Goal: Task Accomplishment & Management: Complete application form

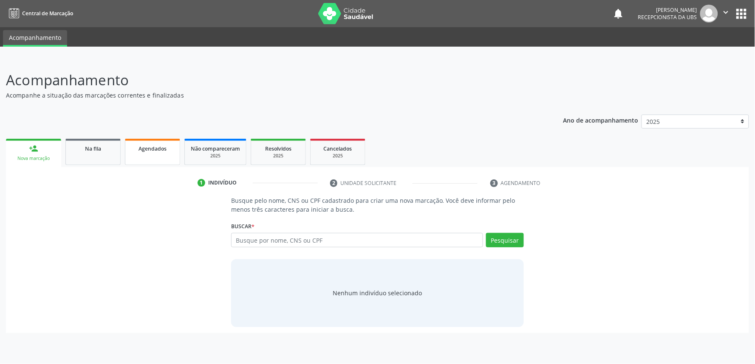
click at [160, 147] on span "Agendados" at bounding box center [152, 148] width 28 height 7
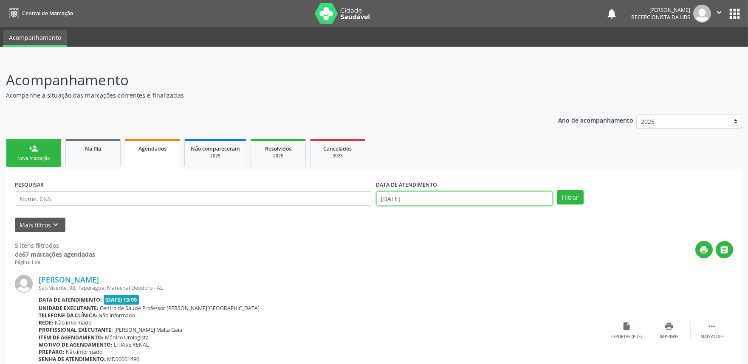
click at [504, 194] on input "0[DATE]" at bounding box center [464, 199] width 176 height 14
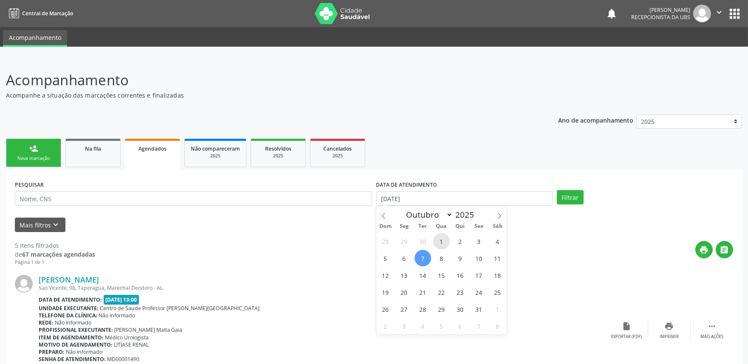
click at [442, 238] on span "1" at bounding box center [441, 241] width 17 height 17
type input "01/10/2025"
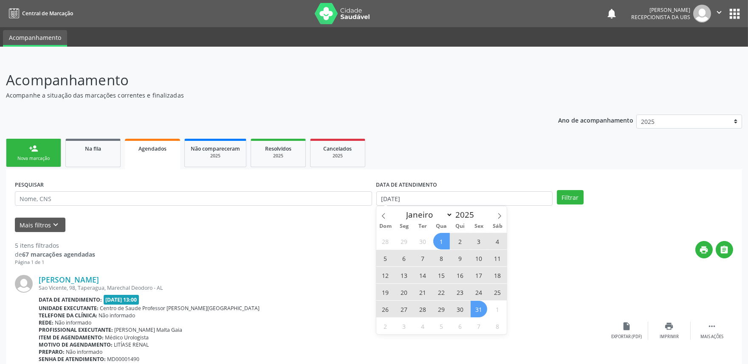
click at [483, 308] on span "31" at bounding box center [479, 309] width 17 height 17
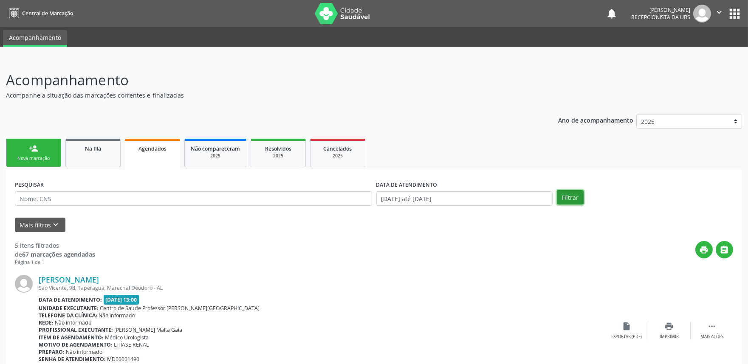
click at [574, 198] on button "Filtrar" at bounding box center [570, 197] width 27 height 14
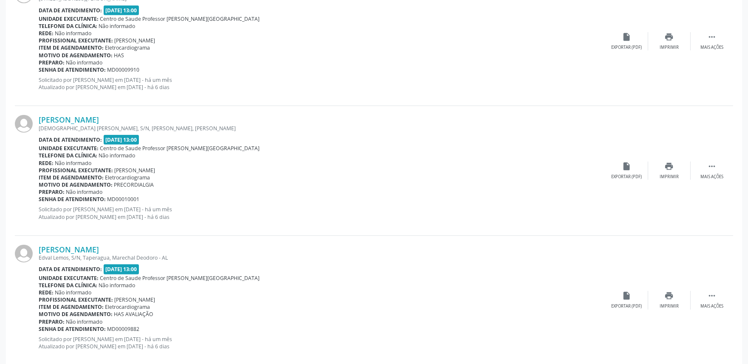
scroll to position [1886, 0]
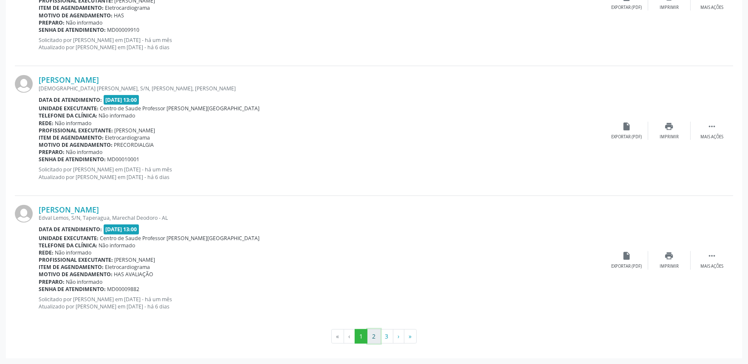
click at [374, 336] on button "2" at bounding box center [373, 337] width 13 height 14
click at [386, 334] on button "3" at bounding box center [386, 337] width 13 height 14
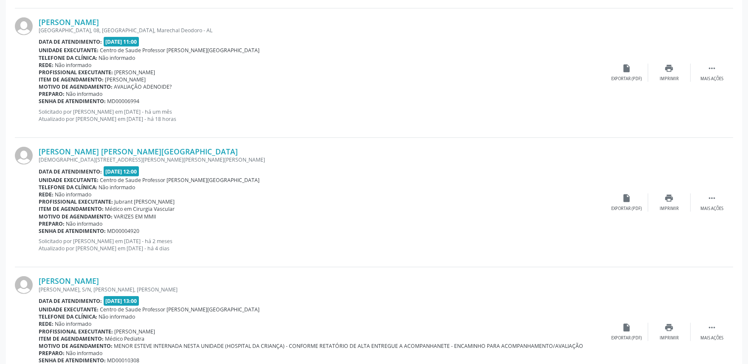
scroll to position [1039, 0]
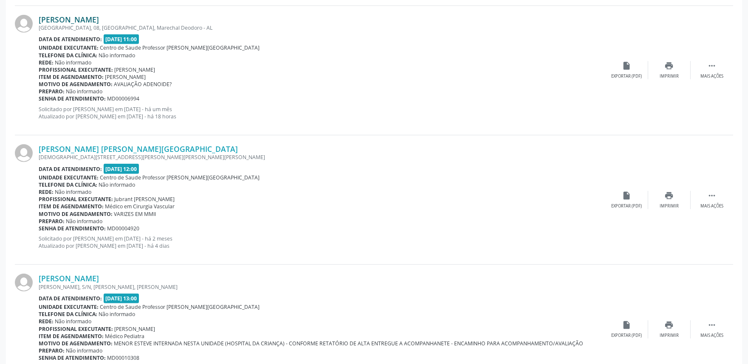
click at [99, 17] on link "Carlos Daniel Pereira Guimaraes" at bounding box center [69, 19] width 60 height 9
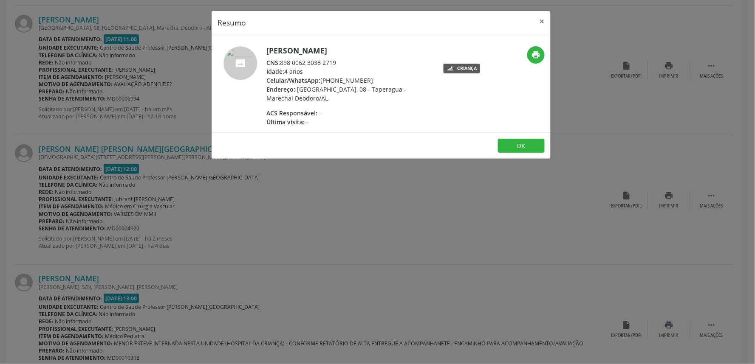
drag, startPoint x: 280, startPoint y: 62, endPoint x: 364, endPoint y: 59, distance: 84.1
click at [364, 59] on div "CNS: 898 0062 3038 2719" at bounding box center [348, 62] width 165 height 9
copy div "898 0062 3038 2719"
click at [541, 22] on button "×" at bounding box center [541, 21] width 17 height 21
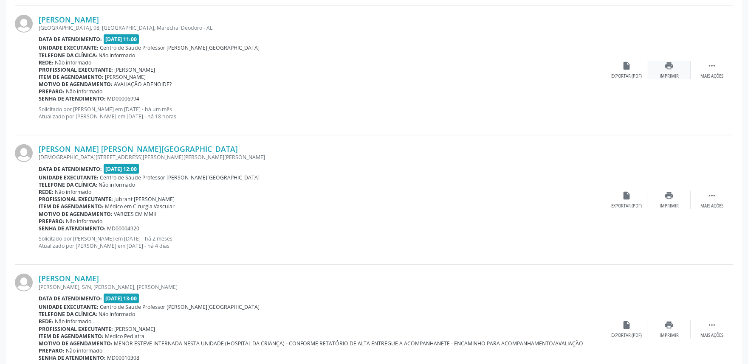
click at [659, 62] on div "print Imprimir" at bounding box center [669, 70] width 42 height 18
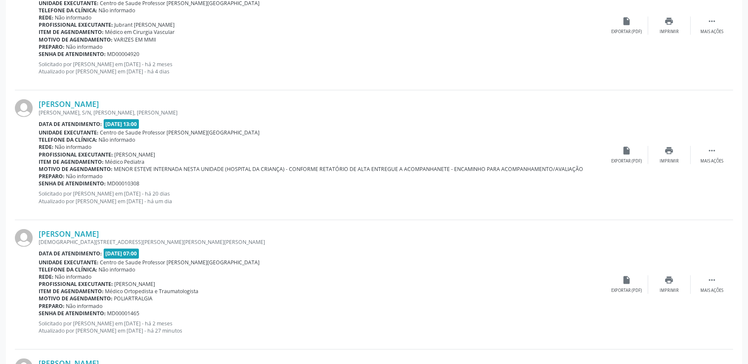
scroll to position [1211, 0]
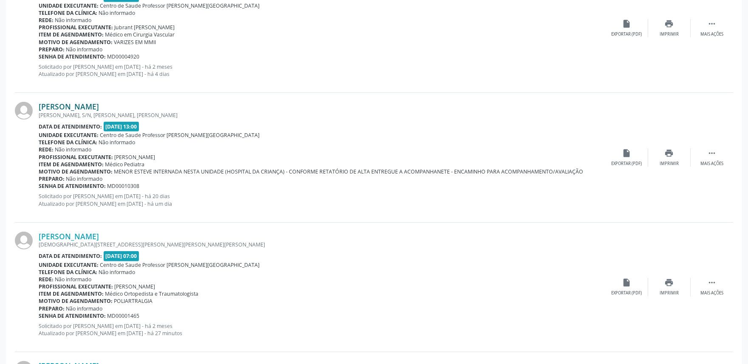
click at [99, 104] on link "Maria Luciana da Silva Galvao" at bounding box center [69, 106] width 60 height 9
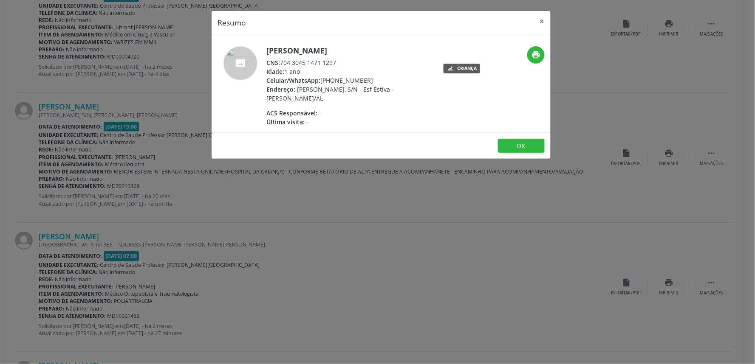
drag, startPoint x: 281, startPoint y: 63, endPoint x: 357, endPoint y: 61, distance: 76.0
click at [357, 61] on div "CNS: 704 3045 1471 1297" at bounding box center [348, 62] width 165 height 9
copy div "704 3045 1471 1297"
click at [418, 214] on div "Resumo × Maria Luciana da Silva Galvao CNS: 704 3045 1471 1297 Idade: 1 ano Cel…" at bounding box center [377, 182] width 755 height 364
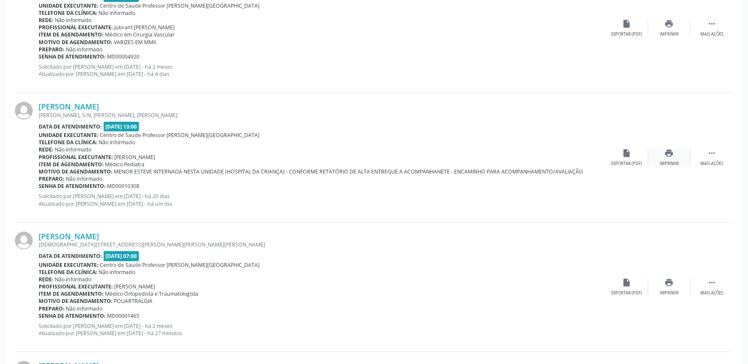
click at [677, 158] on div "print Imprimir" at bounding box center [669, 158] width 42 height 18
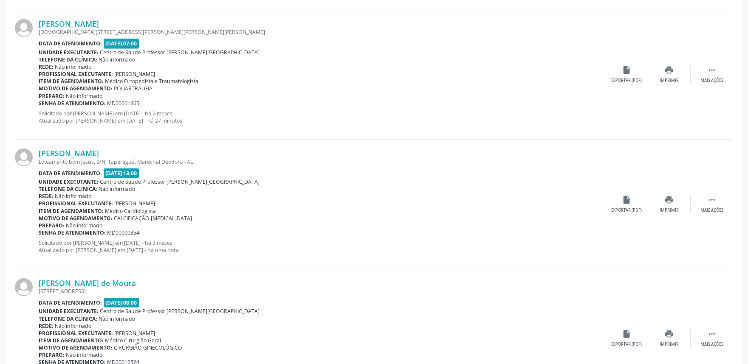
scroll to position [1426, 0]
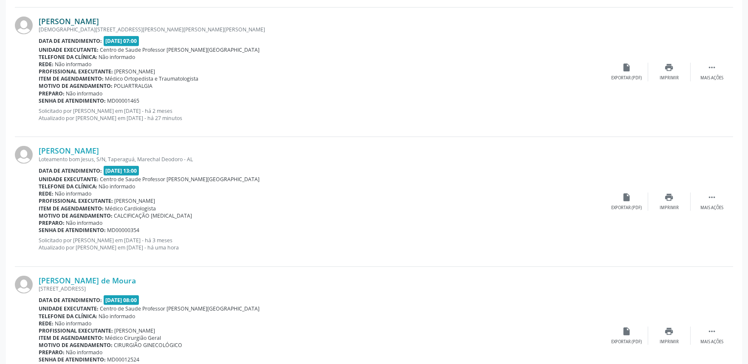
click at [99, 18] on link "Maria Jose da Silva Santos" at bounding box center [69, 21] width 60 height 9
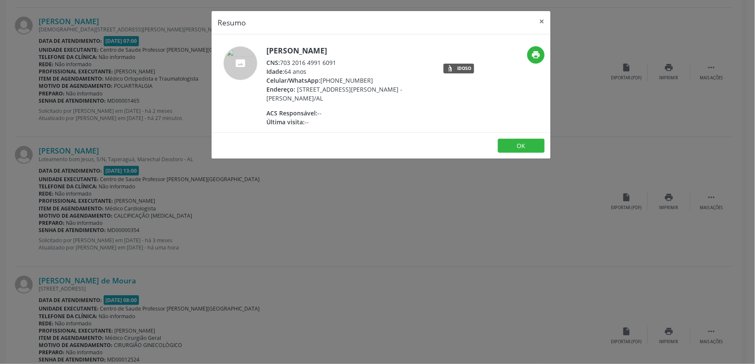
drag, startPoint x: 280, startPoint y: 61, endPoint x: 357, endPoint y: 65, distance: 76.5
click at [357, 65] on div "CNS: 703 2016 4991 6091" at bounding box center [348, 62] width 165 height 9
drag, startPoint x: 282, startPoint y: 61, endPoint x: 341, endPoint y: 62, distance: 59.5
click at [341, 62] on div "CNS: 703 2016 4991 6091" at bounding box center [348, 62] width 165 height 9
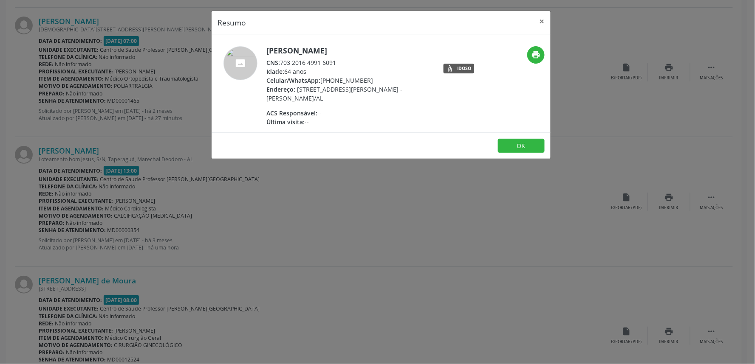
copy div "703 2016 4991 6091"
click at [454, 204] on div "Resumo × Maria Jose da Silva Santos CNS: 703 2016 4991 6091 Idade: 64 anos Celu…" at bounding box center [377, 182] width 755 height 364
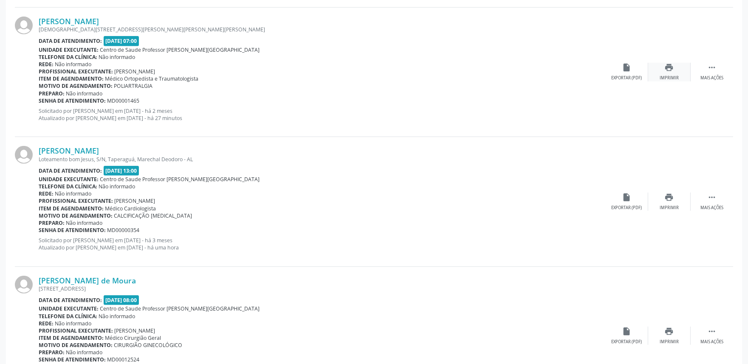
click at [668, 72] on div "print Imprimir" at bounding box center [669, 72] width 42 height 18
click at [99, 150] on link "Tania Maria Barbosa do Nascimento" at bounding box center [69, 150] width 60 height 9
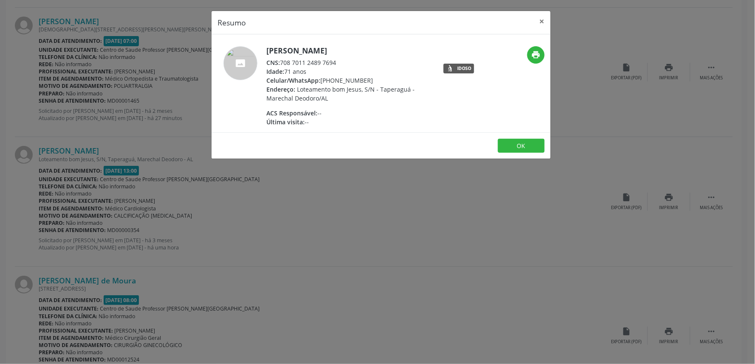
drag, startPoint x: 281, startPoint y: 61, endPoint x: 347, endPoint y: 64, distance: 65.9
click at [347, 64] on div "CNS: 708 7011 2489 7694" at bounding box center [348, 62] width 165 height 9
copy div "708 7011 2489 7694"
click at [571, 102] on div "Resumo × Tania Maria Barbosa do Nascimento CNS: 708 7011 2489 7694 Idade: 71 an…" at bounding box center [377, 182] width 755 height 364
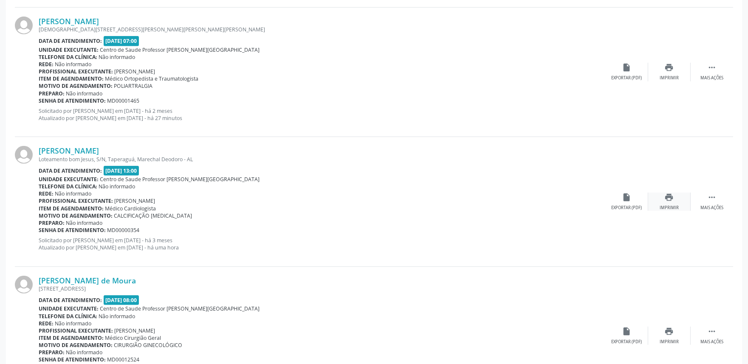
click at [673, 196] on icon "print" at bounding box center [669, 197] width 9 height 9
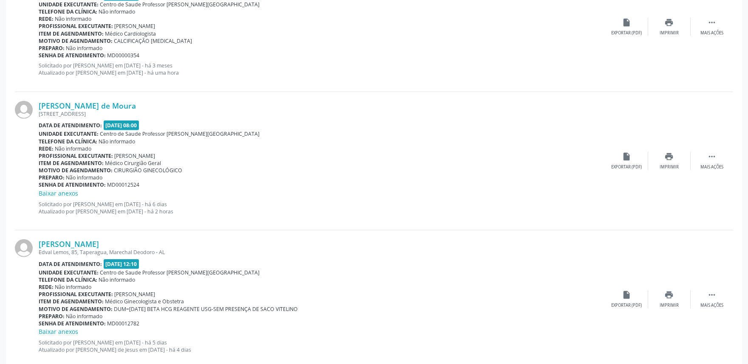
scroll to position [1590, 0]
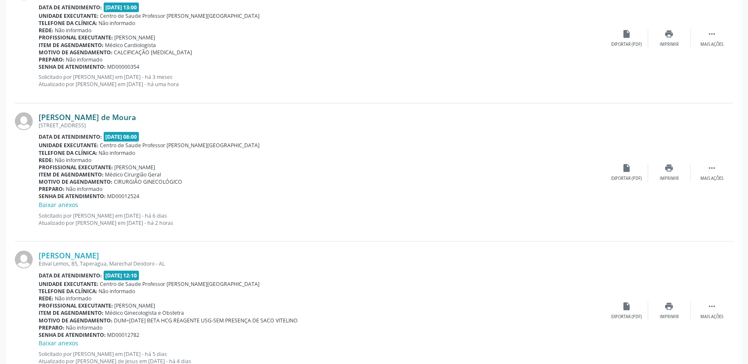
click at [83, 114] on link "Luzinete Santos de Moura" at bounding box center [87, 117] width 97 height 9
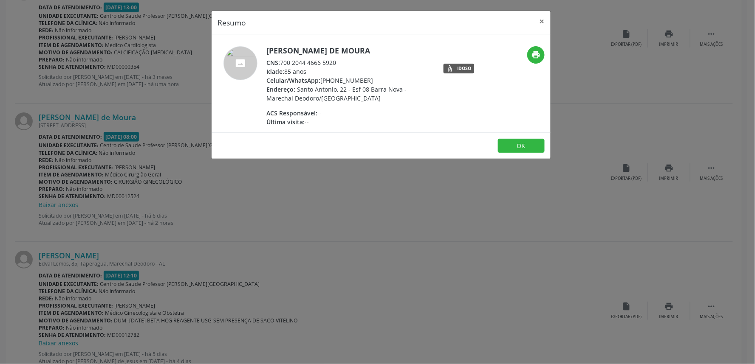
drag, startPoint x: 281, startPoint y: 61, endPoint x: 346, endPoint y: 62, distance: 65.0
click at [346, 62] on div "CNS: 700 2044 4666 5920" at bounding box center [348, 62] width 165 height 9
copy div "700 2044 4666 5920"
click at [435, 207] on div "Resumo × Luzinete Santos de Moura CNS: 700 2044 4666 5920 Idade: 85 anos Celula…" at bounding box center [377, 182] width 755 height 364
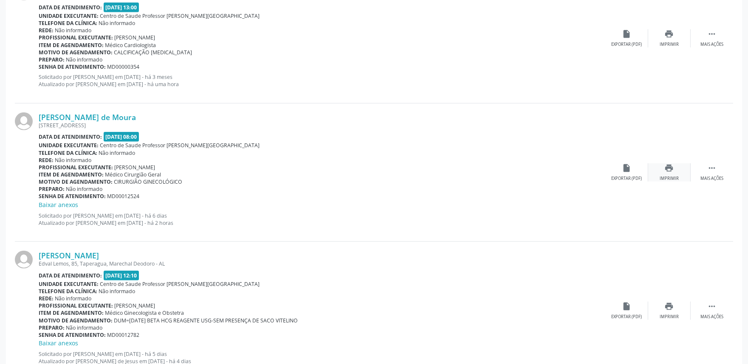
click at [669, 166] on icon "print" at bounding box center [669, 168] width 9 height 9
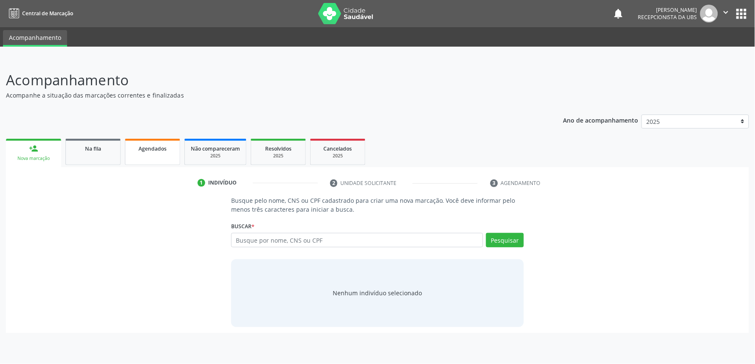
click at [152, 145] on span "Agendados" at bounding box center [152, 148] width 28 height 7
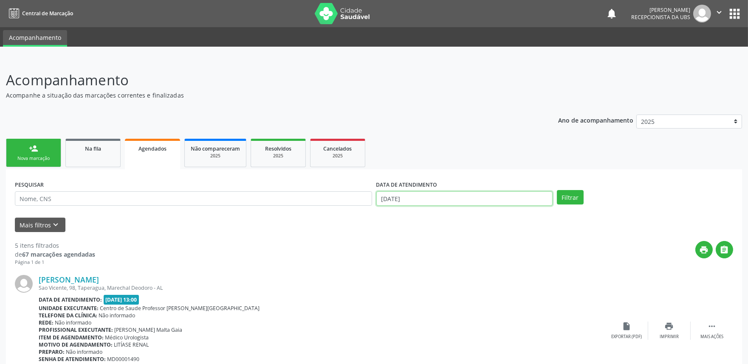
click at [426, 197] on input "0[DATE]" at bounding box center [464, 199] width 176 height 14
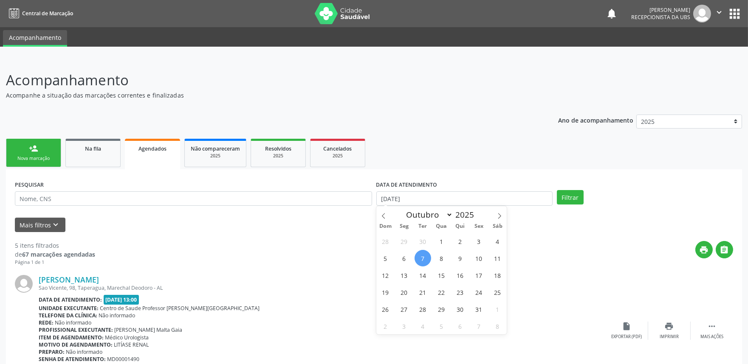
click at [419, 257] on span "7" at bounding box center [423, 258] width 17 height 17
type input "0[DATE]"
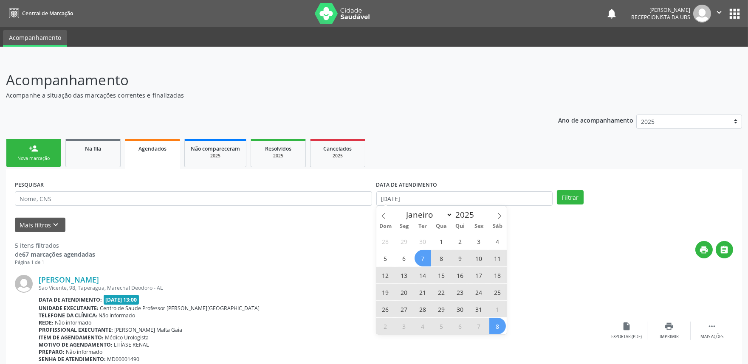
click at [496, 320] on span "8" at bounding box center [497, 326] width 17 height 17
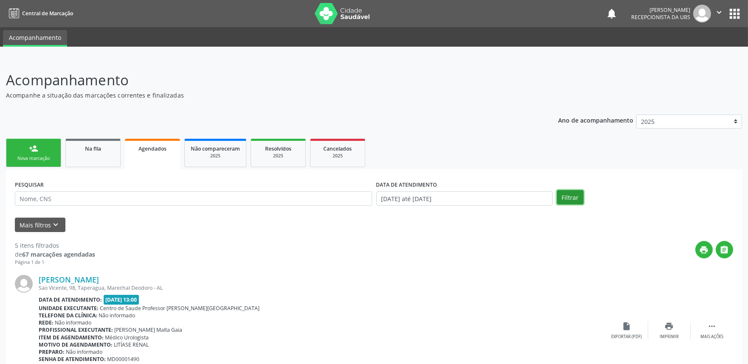
click at [573, 198] on button "Filtrar" at bounding box center [570, 197] width 27 height 14
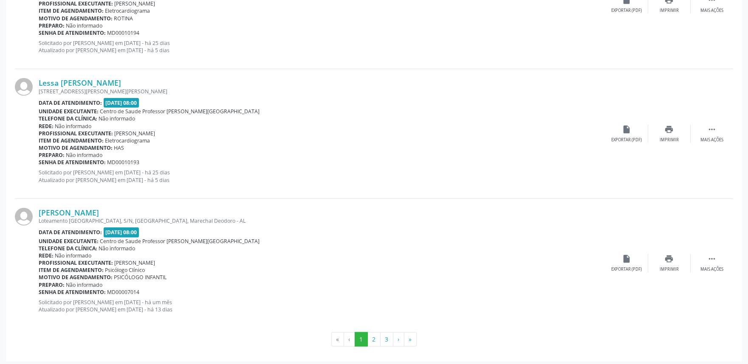
scroll to position [1886, 0]
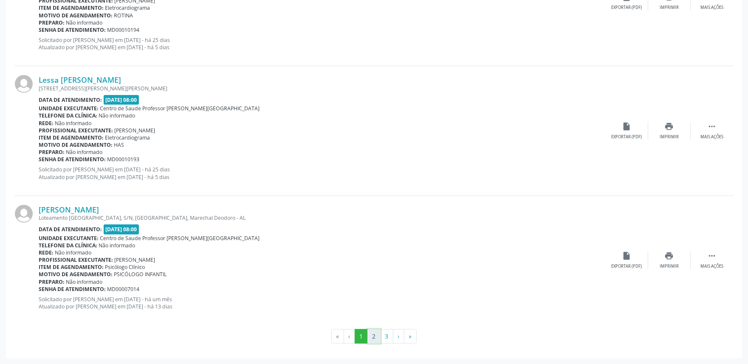
click at [377, 334] on button "2" at bounding box center [373, 337] width 13 height 14
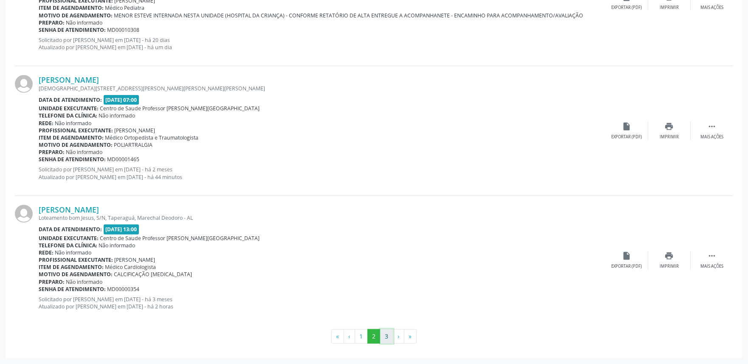
click at [385, 335] on button "3" at bounding box center [386, 337] width 13 height 14
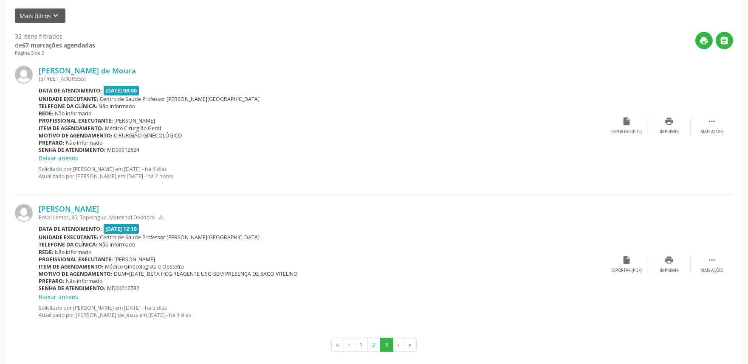
scroll to position [217, 0]
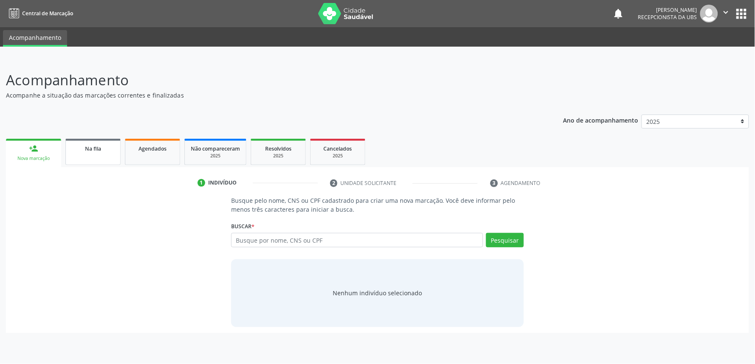
click at [94, 155] on link "Na fila" at bounding box center [92, 152] width 55 height 26
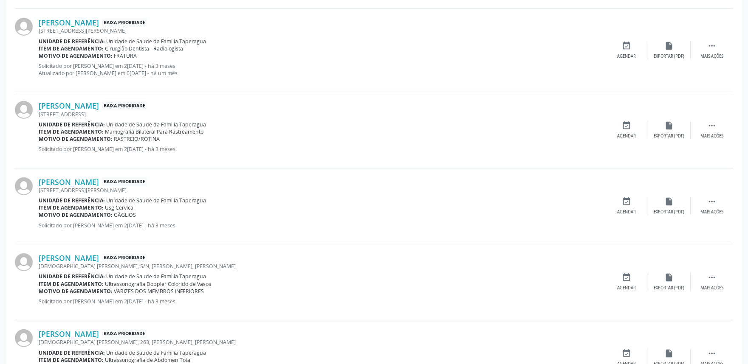
scroll to position [1111, 0]
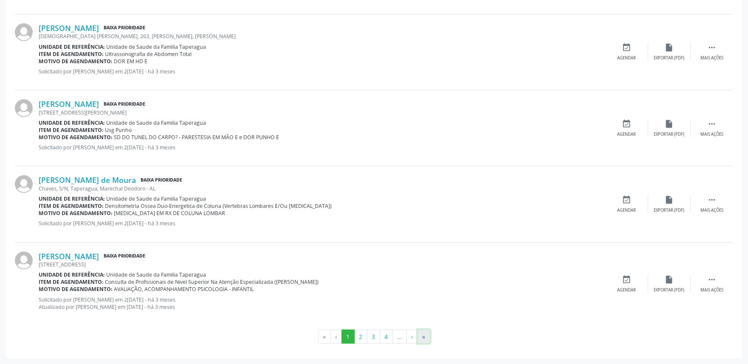
click at [426, 339] on button "»" at bounding box center [424, 337] width 13 height 14
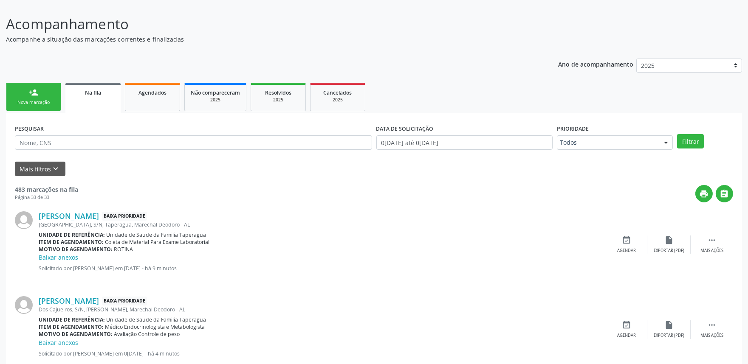
scroll to position [48, 0]
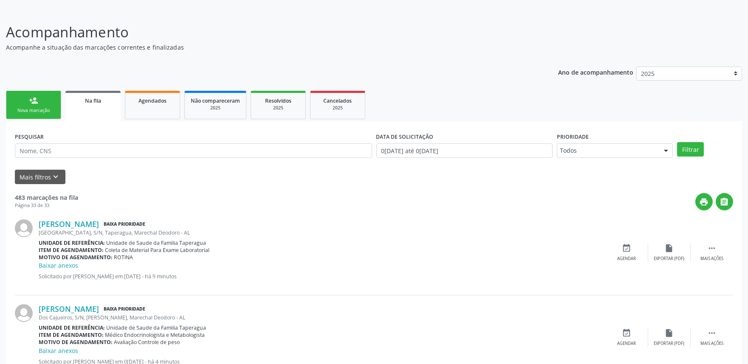
click at [42, 99] on link "person_add Nova marcação" at bounding box center [33, 105] width 55 height 28
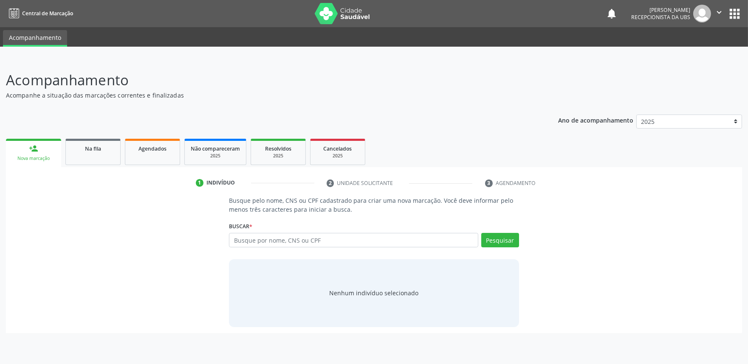
scroll to position [0, 0]
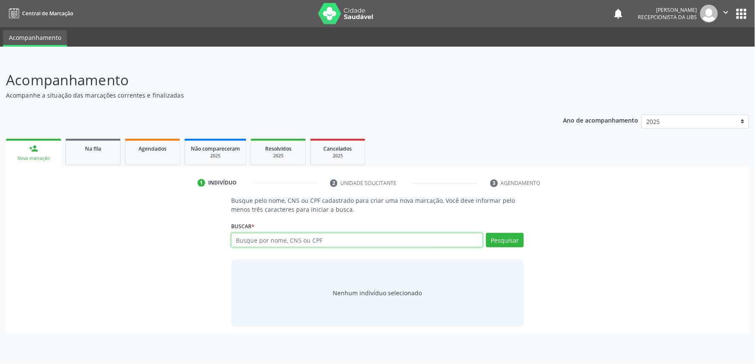
click at [299, 238] on input "text" at bounding box center [357, 240] width 252 height 14
paste input "107.964.184-03"
type input "107.964.184-03"
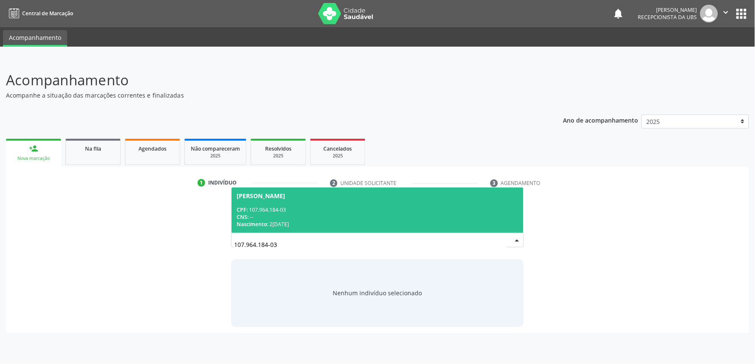
click at [299, 210] on div "CPF: 107.964.184-03" at bounding box center [378, 209] width 282 height 7
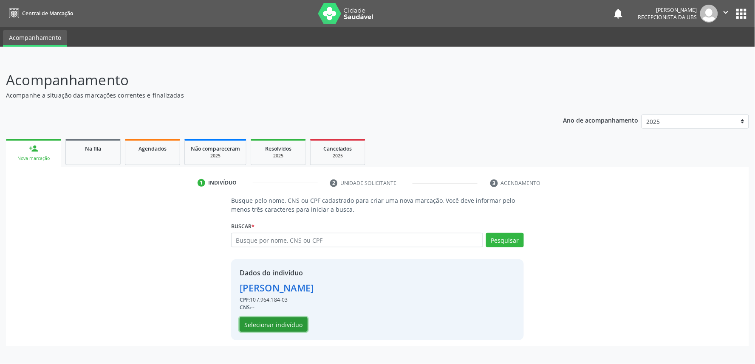
click at [283, 323] on button "Selecionar indivíduo" at bounding box center [274, 325] width 68 height 14
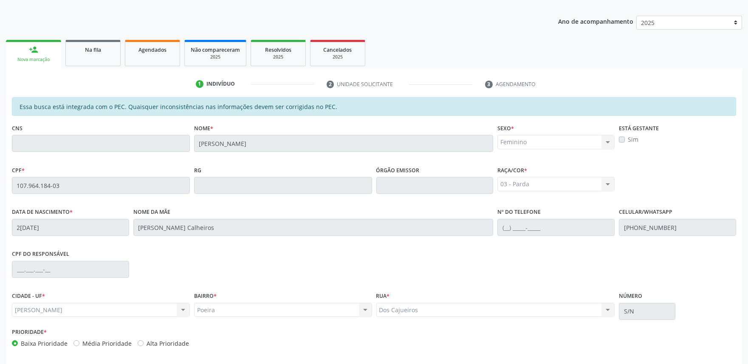
scroll to position [132, 0]
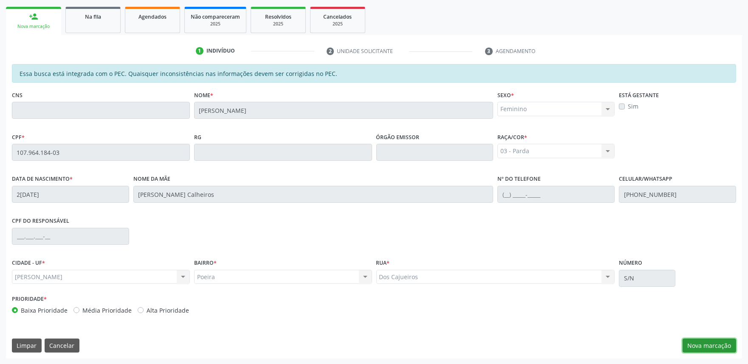
click at [714, 344] on button "Nova marcação" at bounding box center [710, 346] width 54 height 14
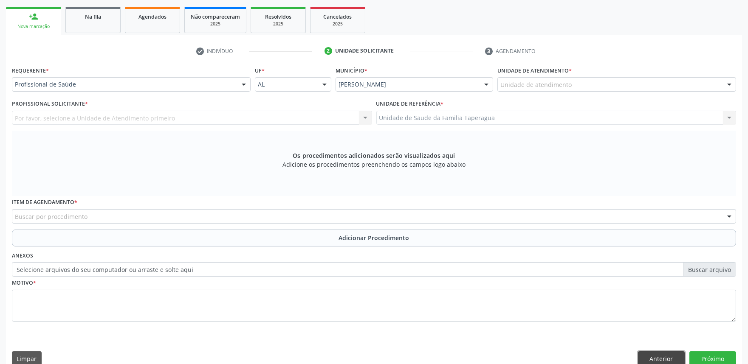
click at [674, 359] on button "Anterior" at bounding box center [661, 359] width 47 height 14
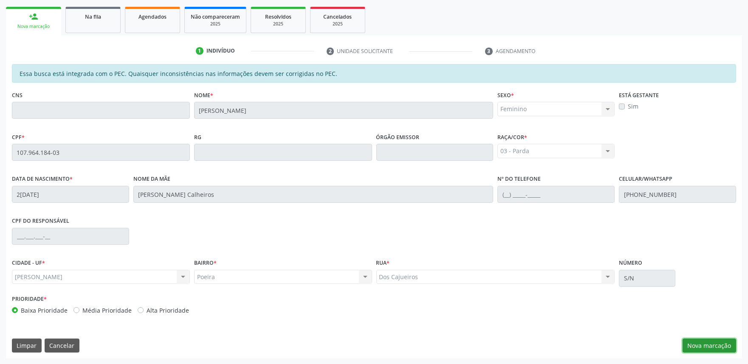
click at [718, 342] on button "Nova marcação" at bounding box center [710, 346] width 54 height 14
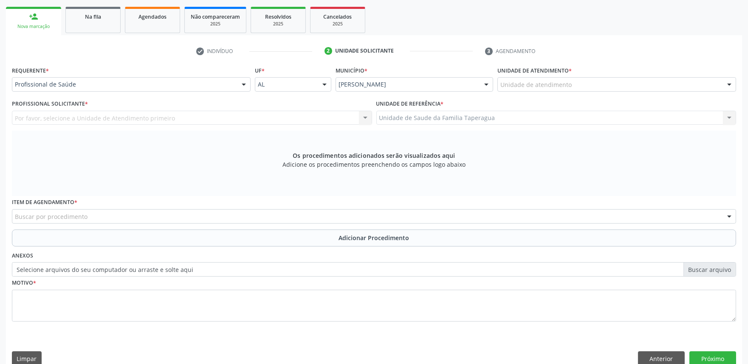
click at [576, 84] on div "Unidade de atendimento" at bounding box center [616, 84] width 239 height 14
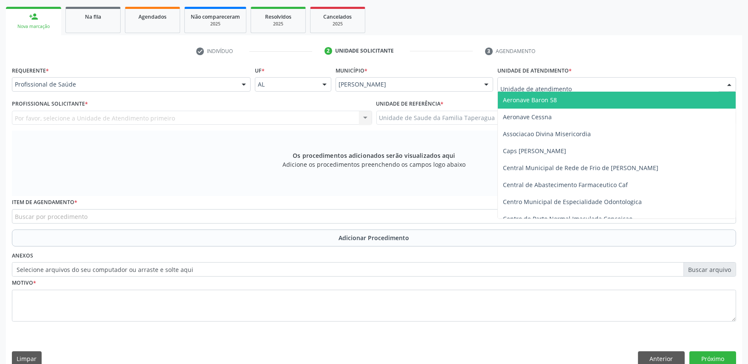
click at [234, 82] on div "Profissional de Saúde" at bounding box center [131, 84] width 239 height 14
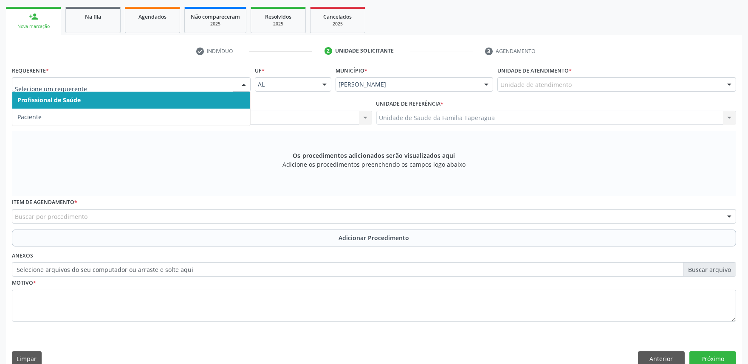
click at [224, 107] on span "Profissional de Saúde" at bounding box center [131, 100] width 238 height 17
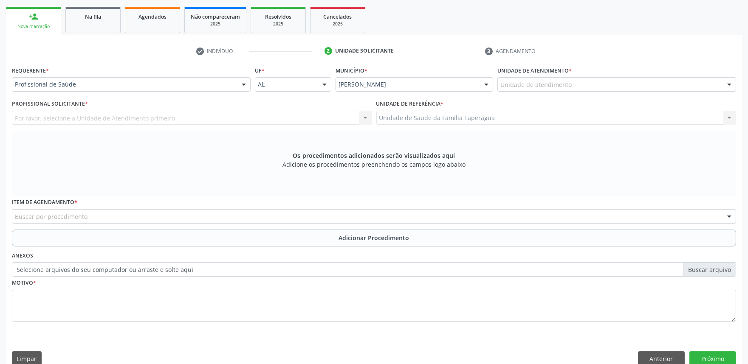
click at [219, 68] on div "Requerente * Profissional de Saúde Profissional de Saúde Paciente Nenhum result…" at bounding box center [131, 77] width 239 height 27
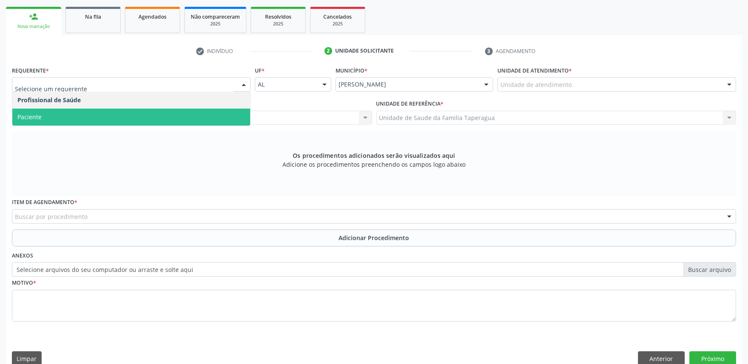
click at [221, 113] on span "Paciente" at bounding box center [131, 117] width 238 height 17
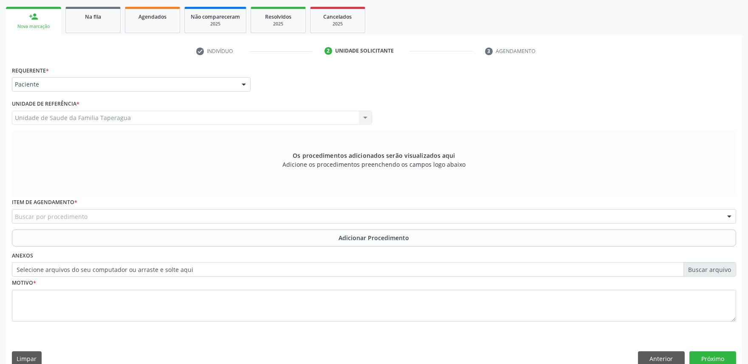
click at [214, 117] on div "Unidade de Saude da Familia Taperagua Unidade de Saude da Familia Taperagua Nen…" at bounding box center [192, 118] width 360 height 14
click at [195, 215] on div "Buscar por procedimento" at bounding box center [374, 216] width 724 height 14
type input "ULTRASSONOGRAFIA"
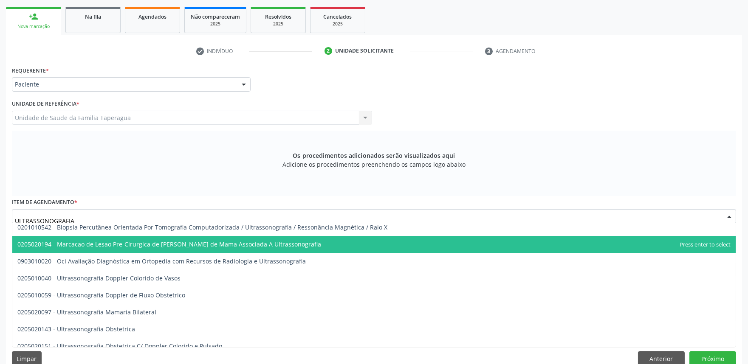
scroll to position [0, 0]
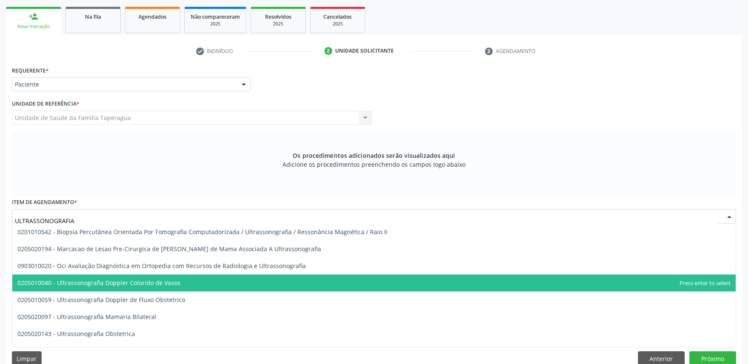
click at [213, 281] on span "0205010040 - Ultrassonografia Doppler Colorido de Vasos" at bounding box center [373, 283] width 723 height 17
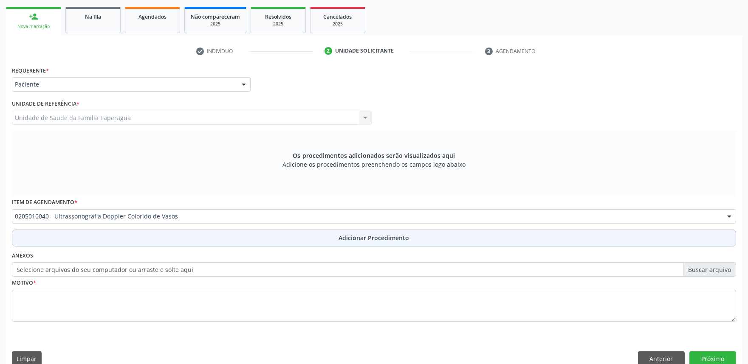
click at [326, 236] on button "Adicionar Procedimento" at bounding box center [374, 238] width 724 height 17
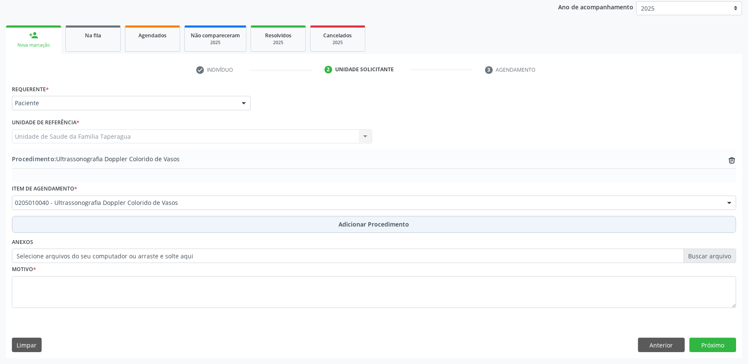
scroll to position [113, 0]
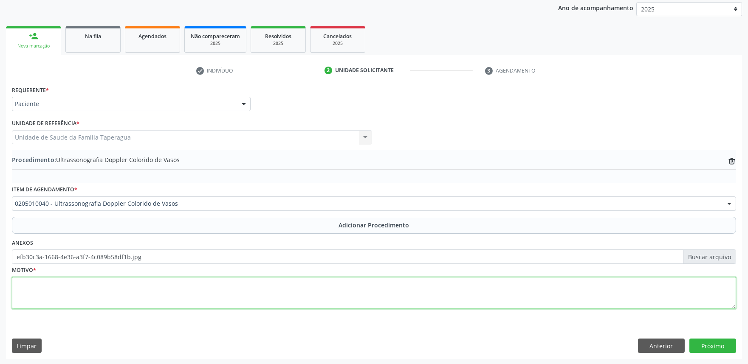
click at [175, 288] on textarea at bounding box center [374, 293] width 724 height 32
type textarea "VARIZES MMII"
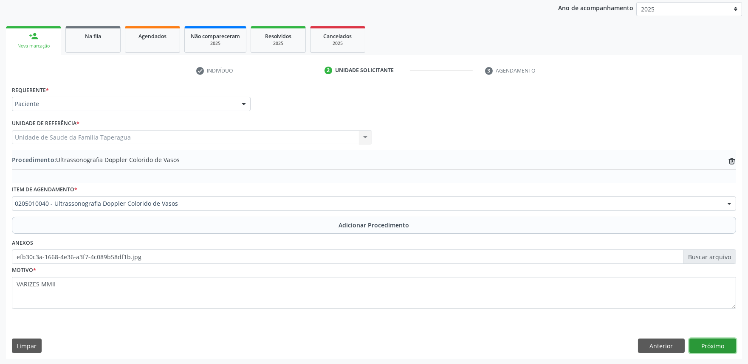
click at [704, 342] on button "Próximo" at bounding box center [712, 346] width 47 height 14
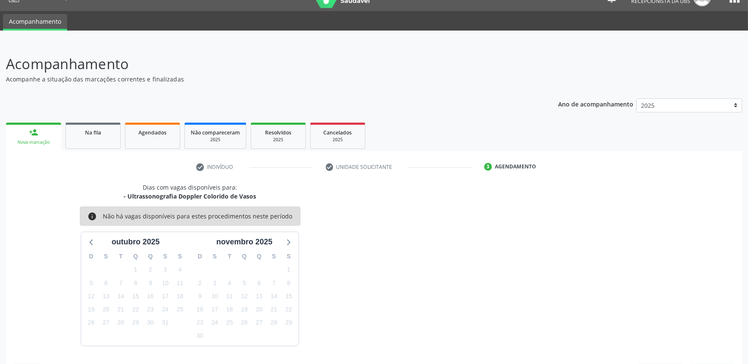
scroll to position [41, 0]
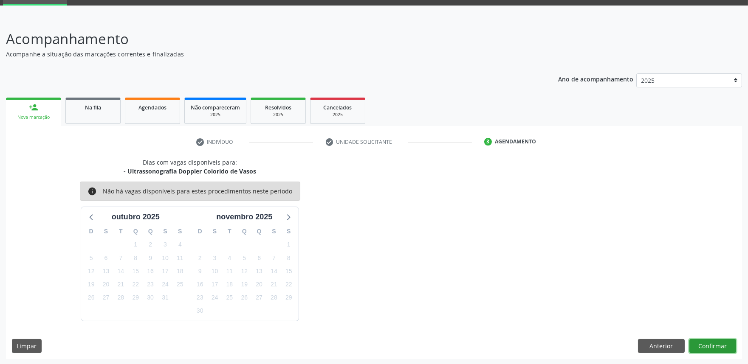
click at [700, 344] on button "Confirmar" at bounding box center [712, 346] width 47 height 14
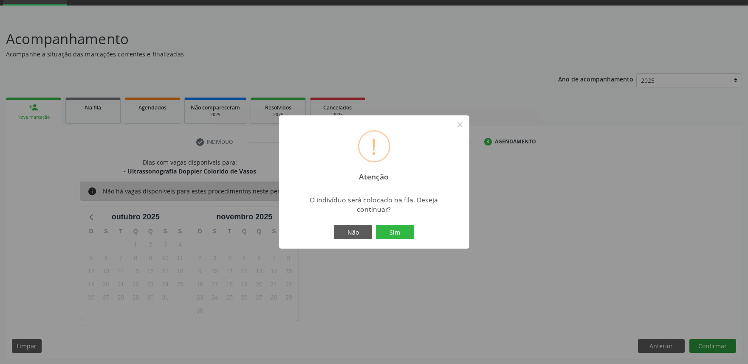
click at [376, 225] on button "Sim" at bounding box center [395, 232] width 38 height 14
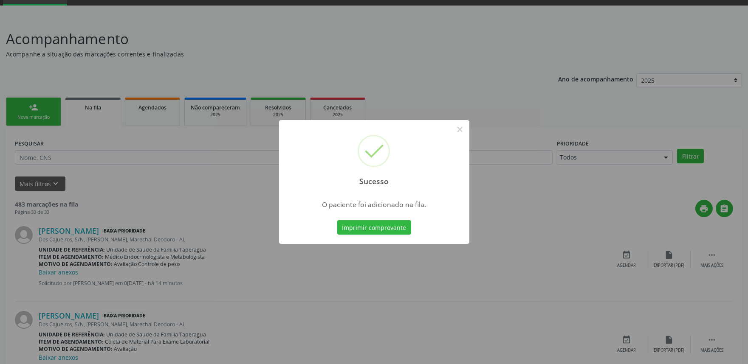
scroll to position [0, 0]
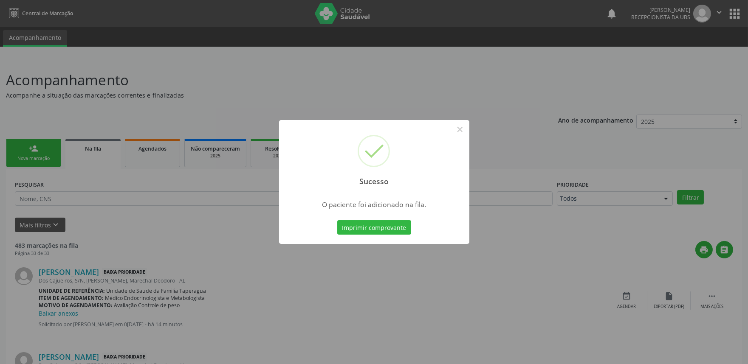
click at [513, 144] on div "Sucesso × O paciente foi adicionado na fila. Imprimir comprovante Cancel" at bounding box center [374, 182] width 748 height 364
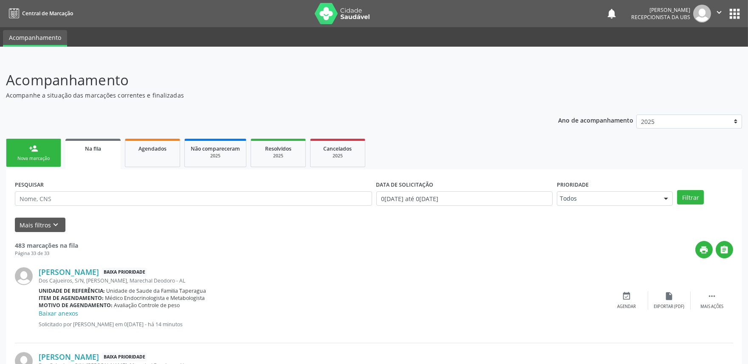
click at [55, 150] on link "person_add Nova marcação" at bounding box center [33, 153] width 55 height 28
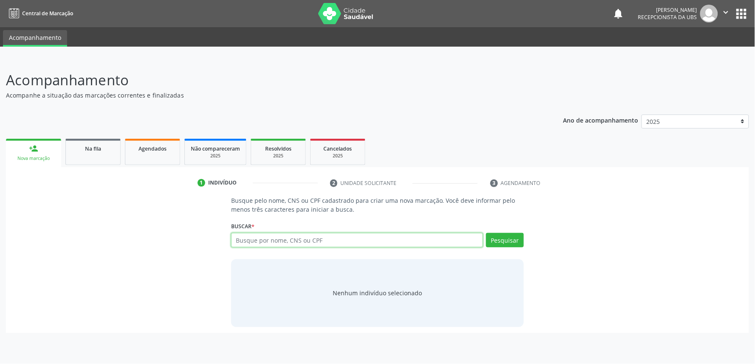
click at [308, 239] on input "text" at bounding box center [357, 240] width 252 height 14
paste input "107.964.184-03"
type input "107.964.184-03"
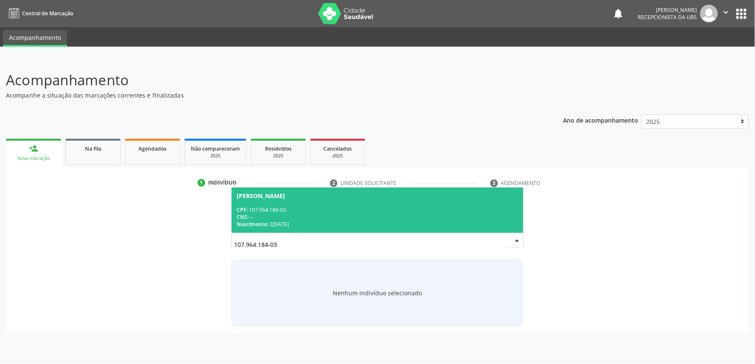
click at [316, 223] on div "Nascimento: 2[DATE]" at bounding box center [378, 224] width 282 height 7
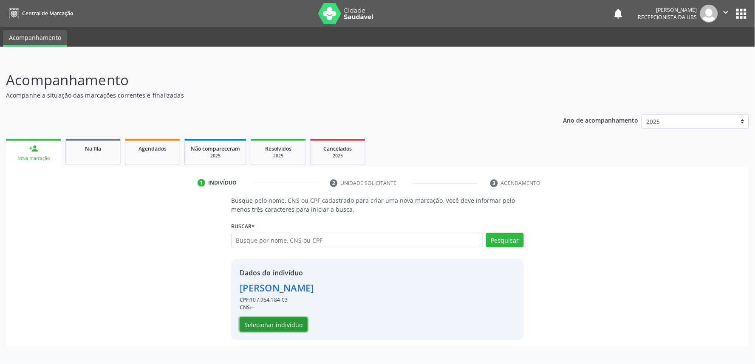
click at [288, 321] on button "Selecionar indivíduo" at bounding box center [274, 325] width 68 height 14
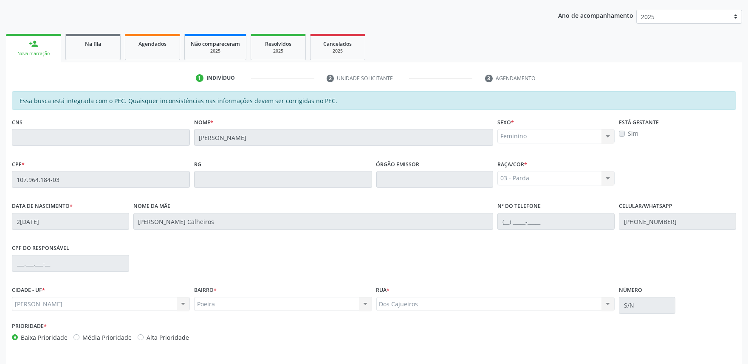
scroll to position [132, 0]
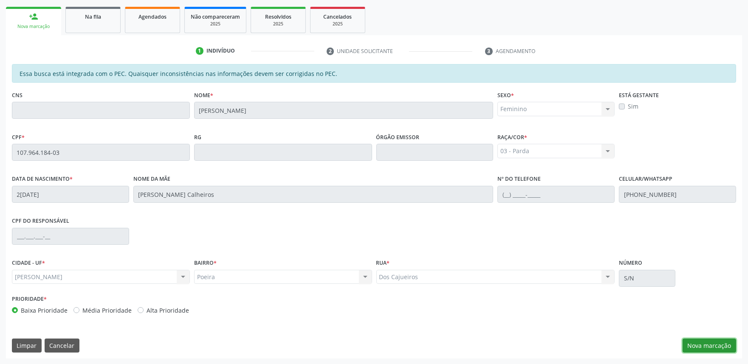
click at [711, 347] on button "Nova marcação" at bounding box center [710, 346] width 54 height 14
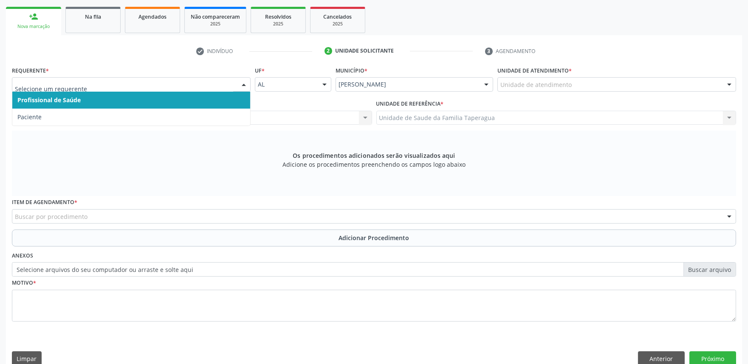
click at [187, 79] on div at bounding box center [131, 84] width 239 height 14
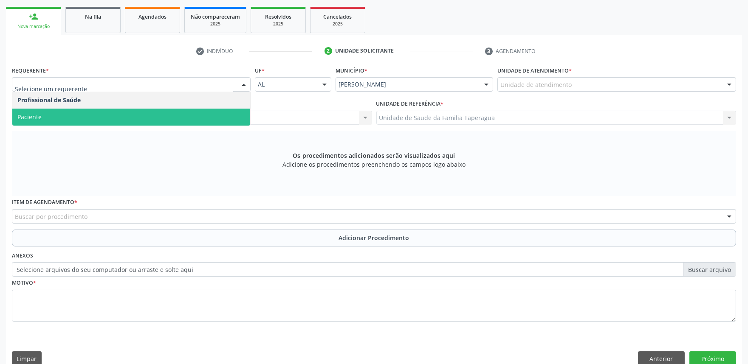
click at [183, 111] on span "Paciente" at bounding box center [131, 117] width 238 height 17
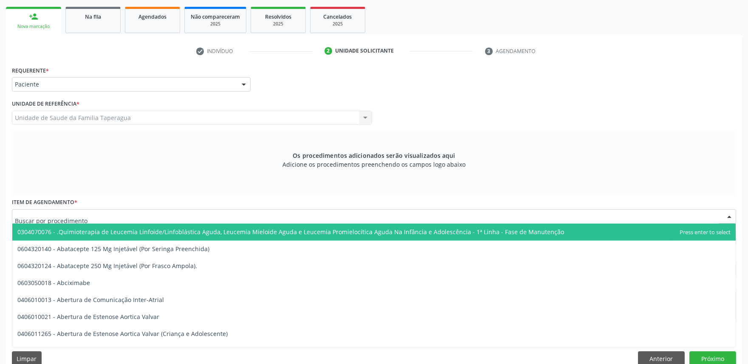
click at [189, 213] on div at bounding box center [374, 216] width 724 height 14
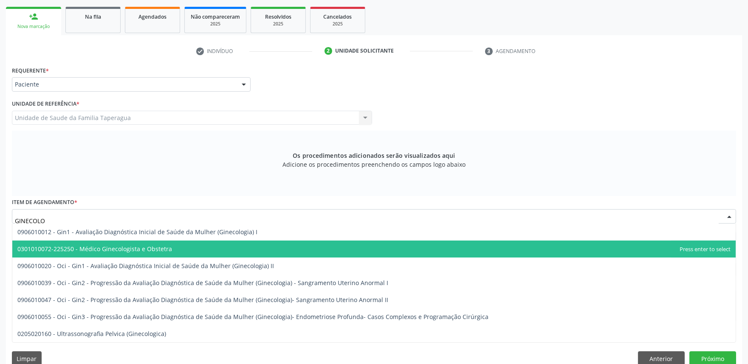
click at [181, 249] on span "0301010072-225250 - Médico Ginecologista e Obstetra" at bounding box center [373, 249] width 723 height 17
type input "GINECOLO"
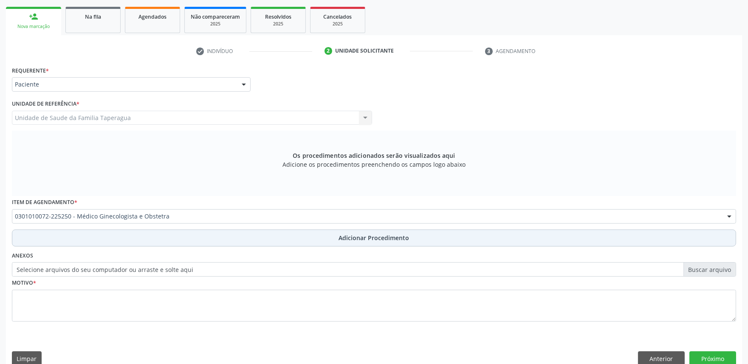
click at [195, 238] on button "Adicionar Procedimento" at bounding box center [374, 238] width 724 height 17
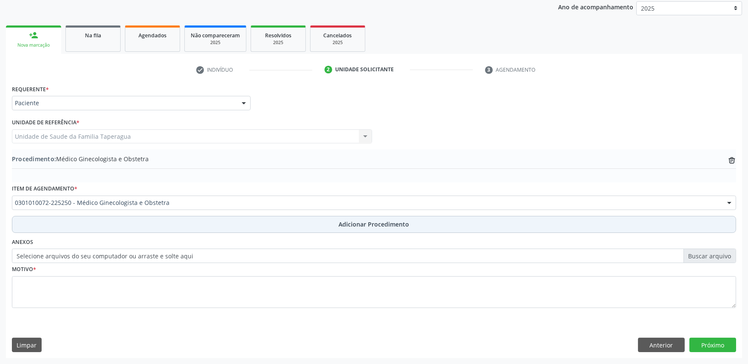
scroll to position [113, 0]
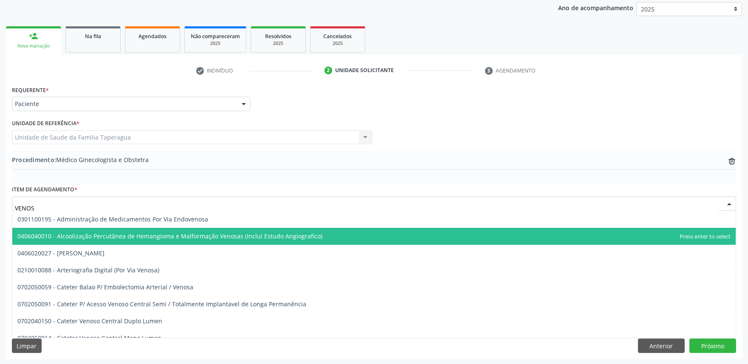
type input "VENOSO"
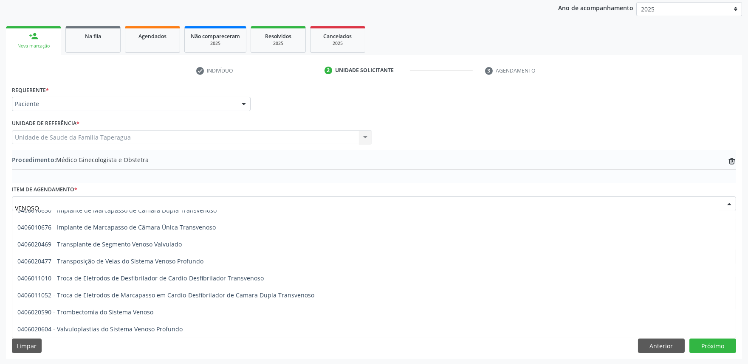
scroll to position [0, 0]
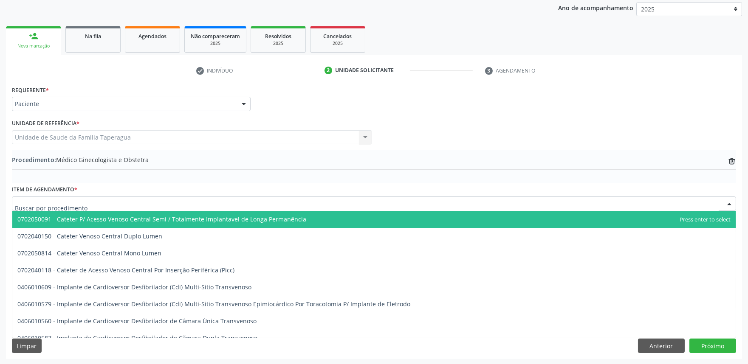
click at [694, 95] on div "Requerente * Paciente Profissional de Saúde Paciente Nenhum resultado encontrad…" at bounding box center [374, 100] width 728 height 33
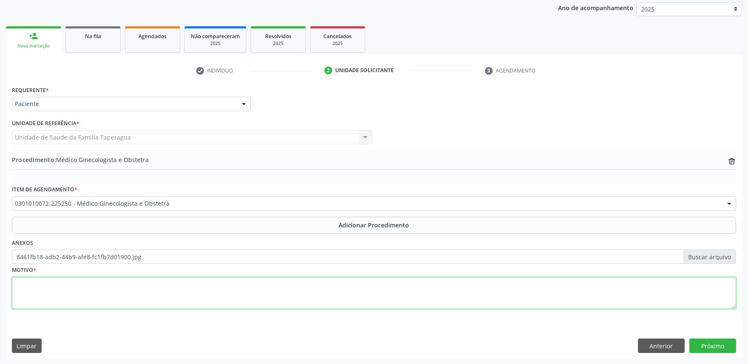
click at [126, 291] on textarea at bounding box center [374, 293] width 724 height 32
type textarea "AVALIAÇÃO"
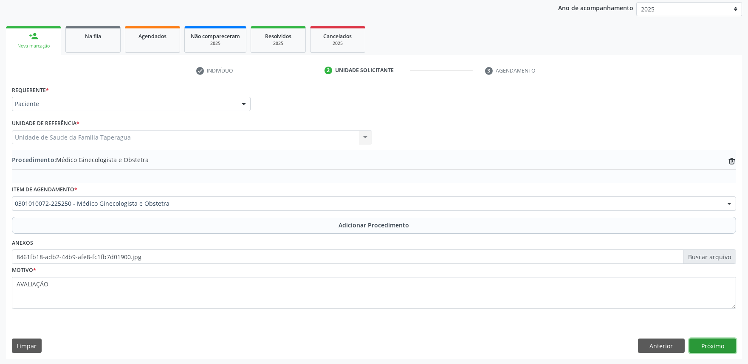
click at [714, 342] on button "Próximo" at bounding box center [712, 346] width 47 height 14
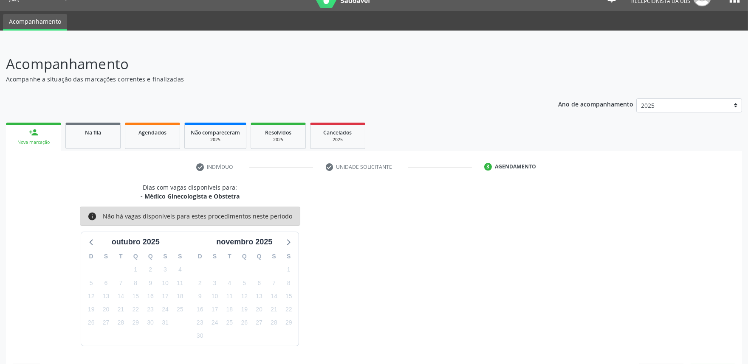
scroll to position [41, 0]
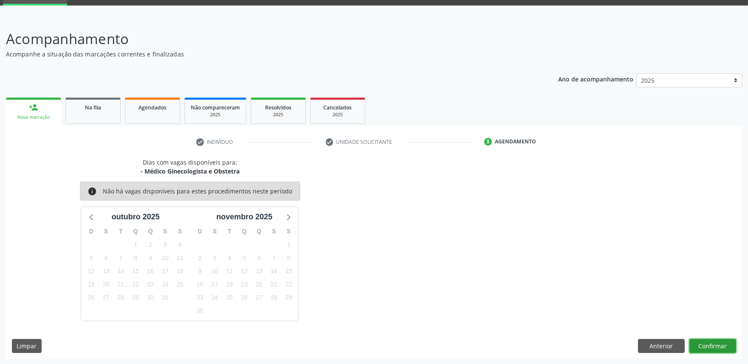
click at [719, 339] on button "Confirmar" at bounding box center [712, 346] width 47 height 14
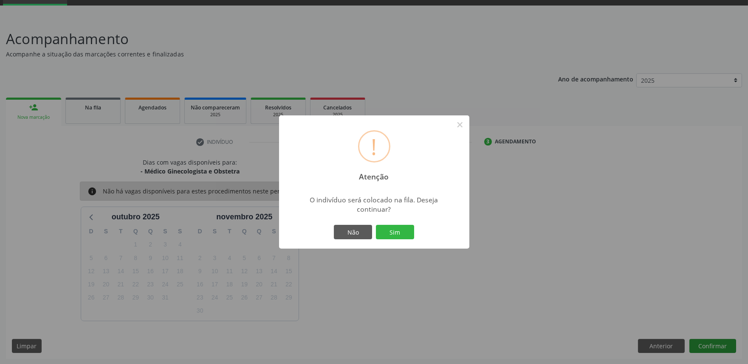
click at [376, 225] on button "Sim" at bounding box center [395, 232] width 38 height 14
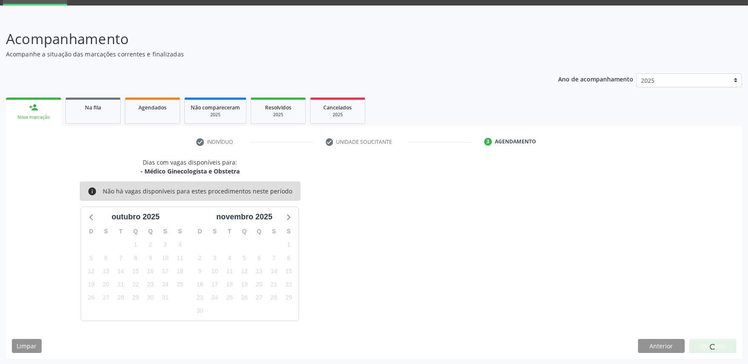
scroll to position [0, 0]
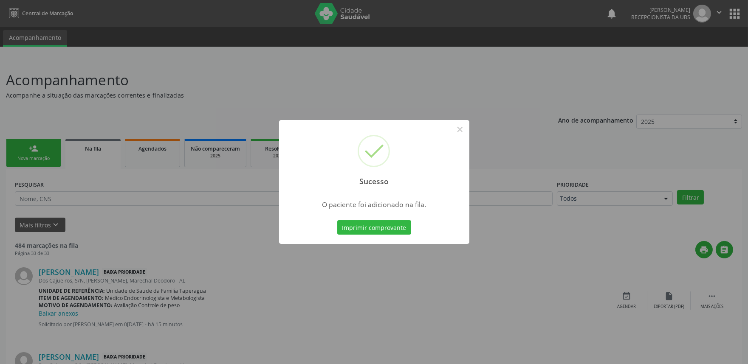
click at [593, 186] on div "Sucesso × O paciente foi adicionado na fila. Imprimir comprovante Cancel" at bounding box center [374, 182] width 748 height 364
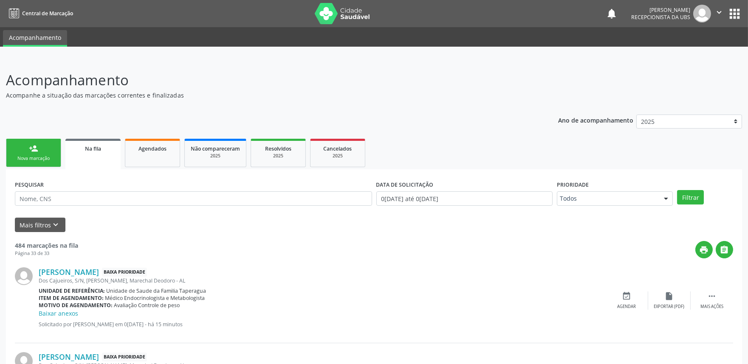
click at [47, 149] on link "person_add Nova marcação" at bounding box center [33, 153] width 55 height 28
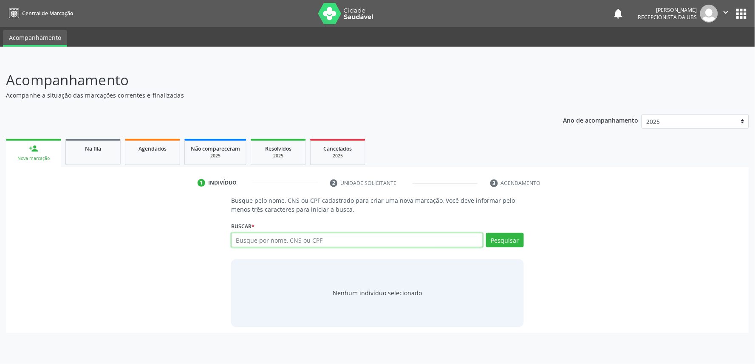
click at [307, 239] on input "text" at bounding box center [357, 240] width 252 height 14
paste input "107.964.184-03"
type input "107.964.184-03"
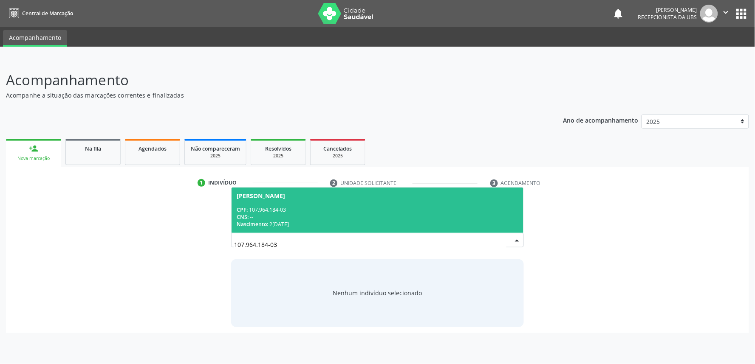
click at [302, 212] on div "CPF: 107.964.184-03" at bounding box center [378, 209] width 282 height 7
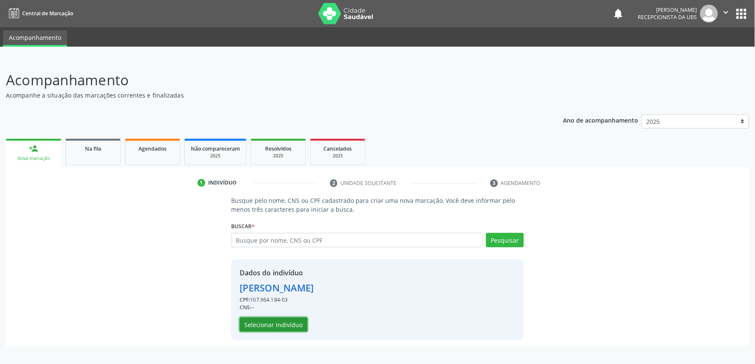
click at [283, 326] on button "Selecionar indivíduo" at bounding box center [274, 325] width 68 height 14
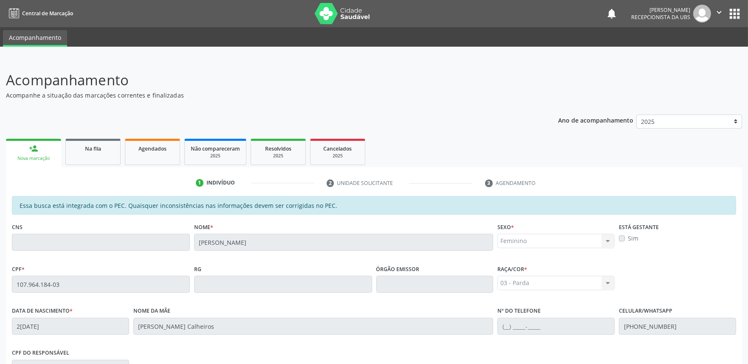
scroll to position [132, 0]
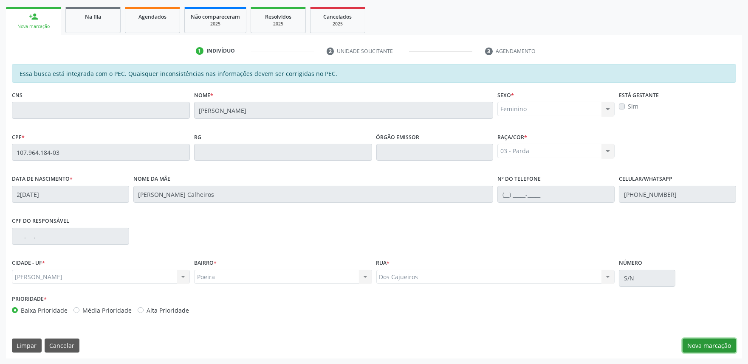
click at [694, 347] on button "Nova marcação" at bounding box center [710, 346] width 54 height 14
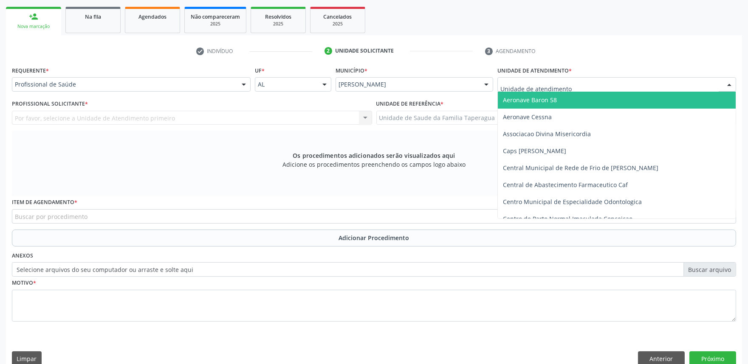
click at [589, 82] on div at bounding box center [616, 84] width 239 height 14
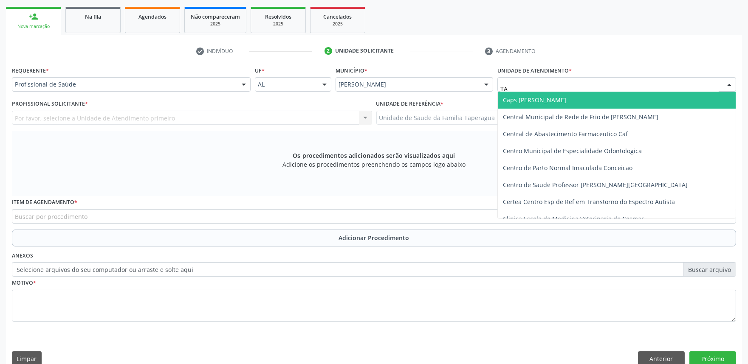
type input "TAP"
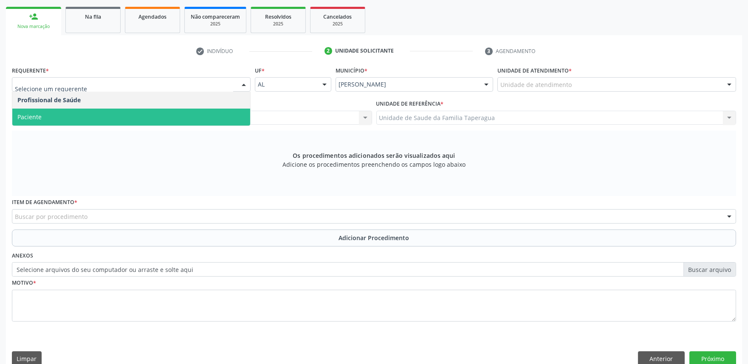
click at [210, 118] on span "Paciente" at bounding box center [131, 117] width 238 height 17
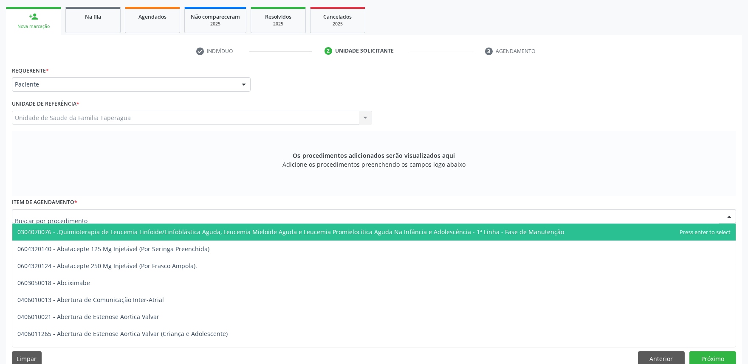
click at [201, 219] on div at bounding box center [374, 216] width 724 height 14
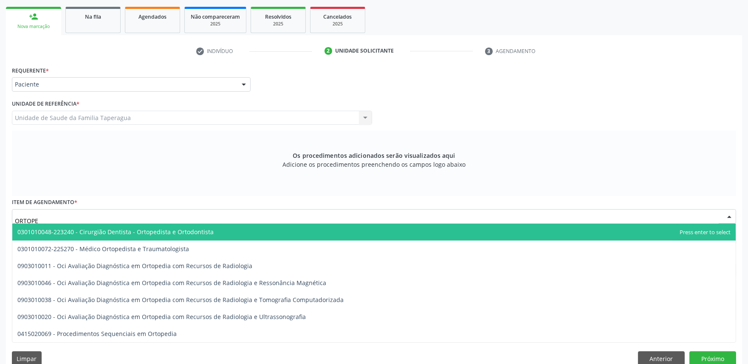
type input "ORTOPED"
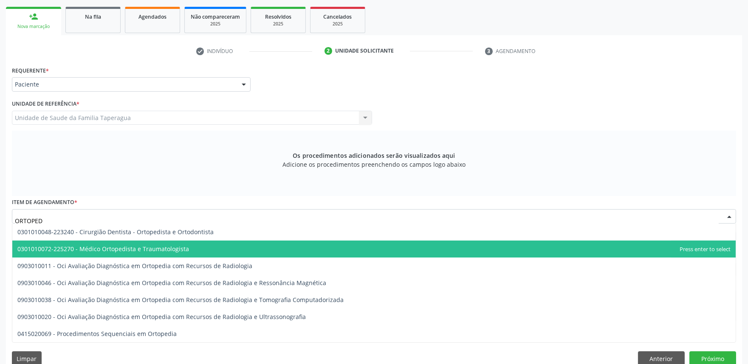
click at [83, 252] on span "0301010072-225270 - Médico Ortopedista e Traumatologista" at bounding box center [373, 249] width 723 height 17
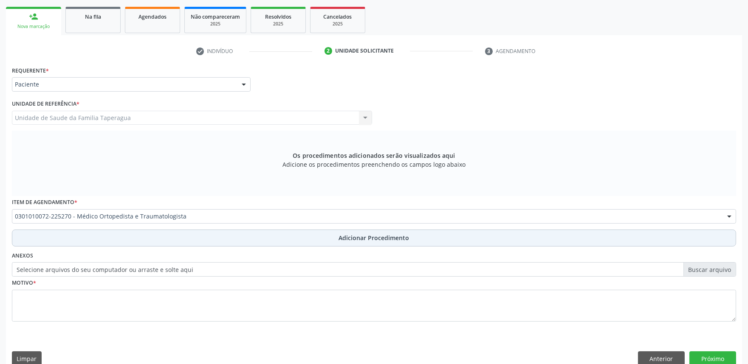
click at [121, 236] on button "Adicionar Procedimento" at bounding box center [374, 238] width 724 height 17
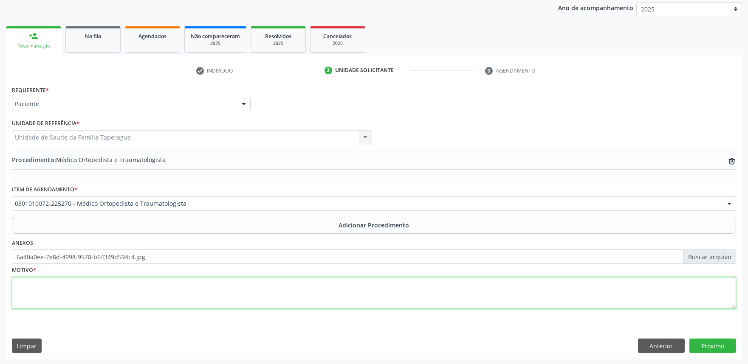
click at [179, 292] on textarea at bounding box center [374, 293] width 724 height 32
type textarea "AVALIAÇÃO"
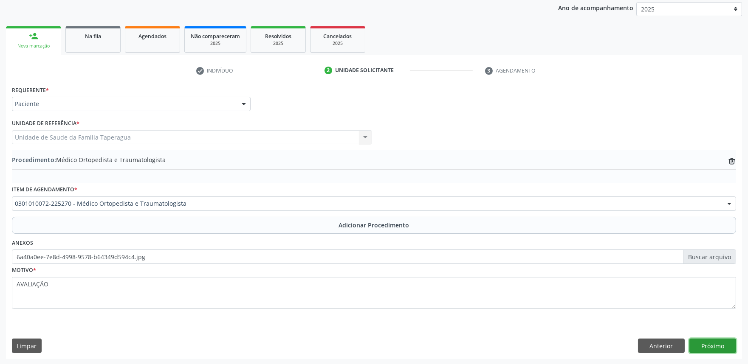
click at [718, 342] on button "Próximo" at bounding box center [712, 346] width 47 height 14
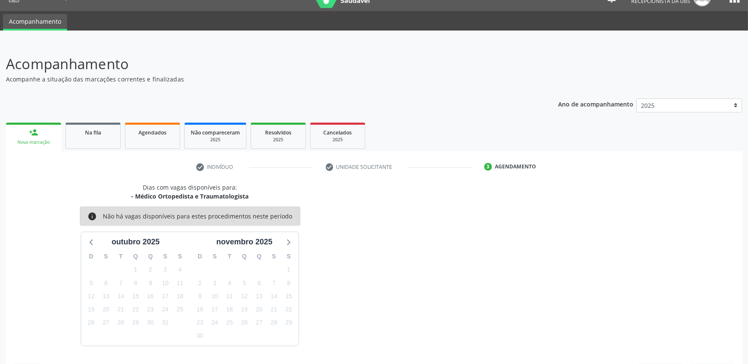
scroll to position [41, 0]
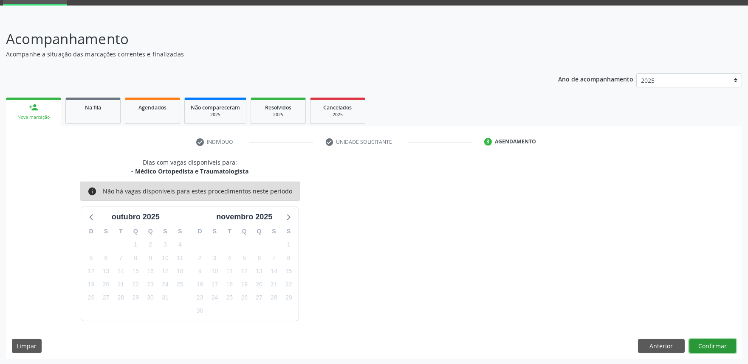
click at [721, 349] on button "Confirmar" at bounding box center [712, 346] width 47 height 14
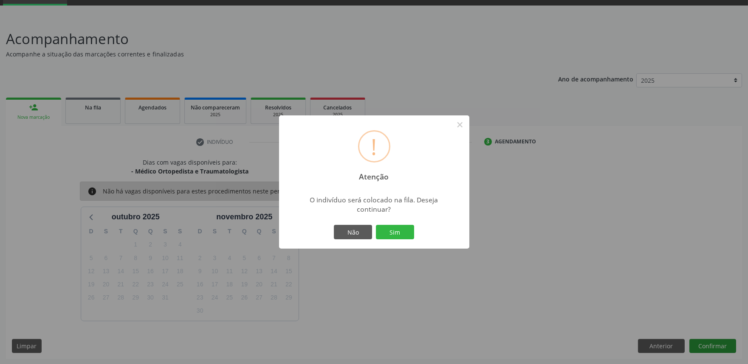
click at [376, 225] on button "Sim" at bounding box center [395, 232] width 38 height 14
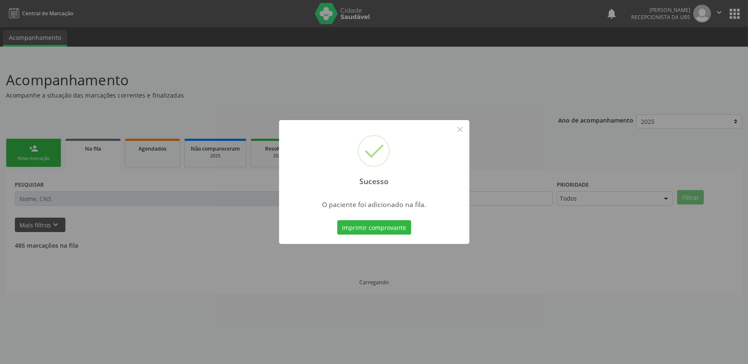
scroll to position [0, 0]
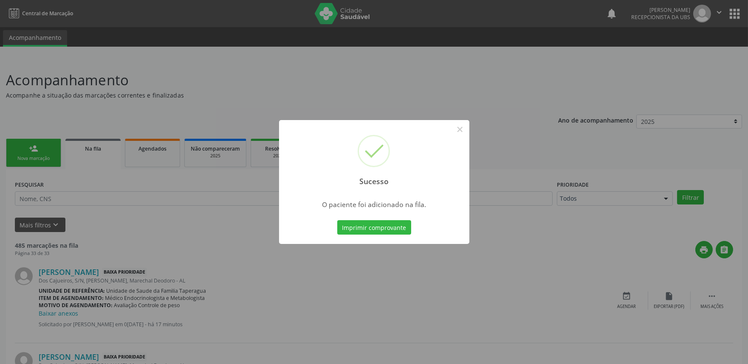
click at [632, 245] on div "Sucesso × O paciente foi adicionado na fila. Imprimir comprovante Cancel" at bounding box center [374, 182] width 748 height 364
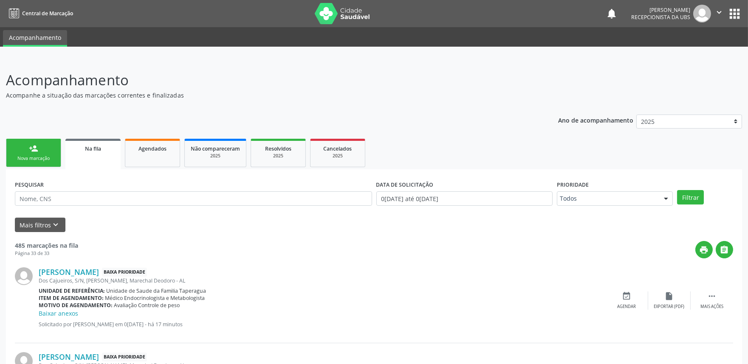
click at [52, 162] on link "person_add Nova marcação" at bounding box center [33, 153] width 55 height 28
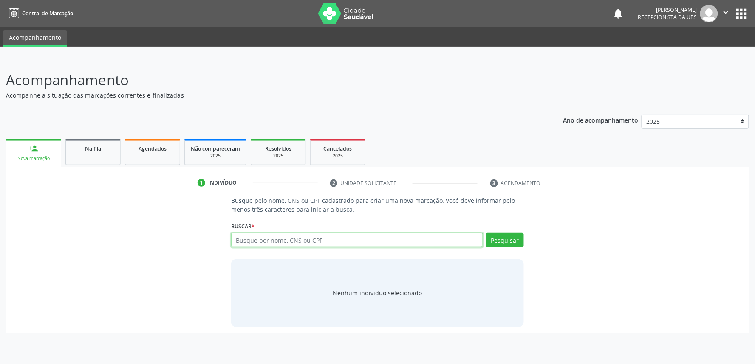
click at [298, 236] on input "text" at bounding box center [357, 240] width 252 height 14
paste input "092.178.554-21"
type input "092.178.554-21"
click at [326, 241] on input "092.178.554-21" at bounding box center [357, 240] width 252 height 14
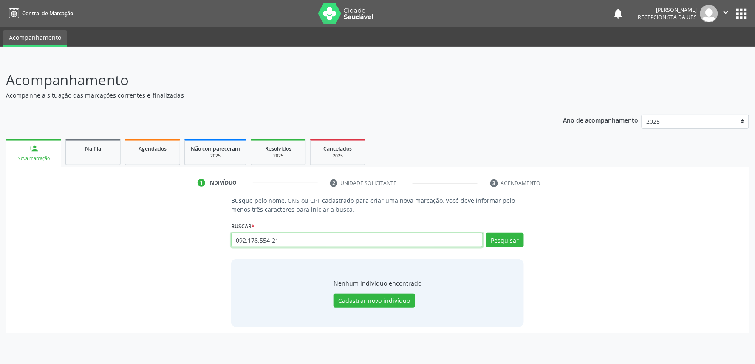
click at [326, 241] on input "092.178.554-21" at bounding box center [357, 240] width 252 height 14
paste input "092.178.554-21"
type input "092.178.554-21"
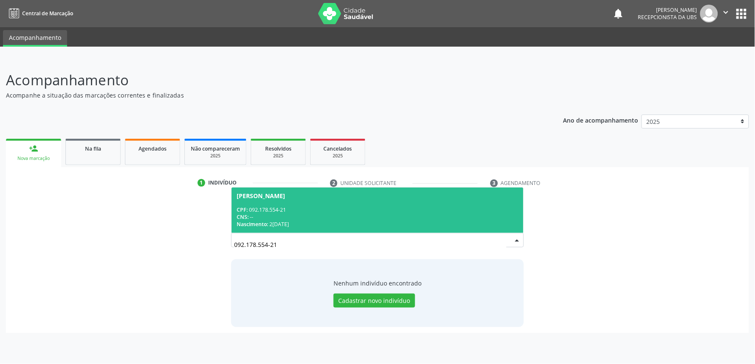
click at [296, 213] on div "CPF: 092.178.554-21" at bounding box center [378, 209] width 282 height 7
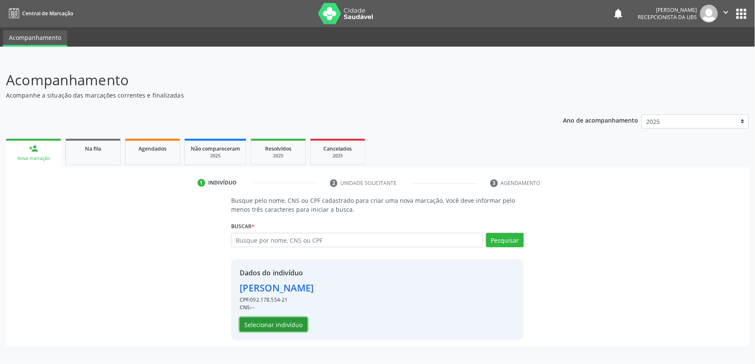
click at [290, 319] on button "Selecionar indivíduo" at bounding box center [274, 325] width 68 height 14
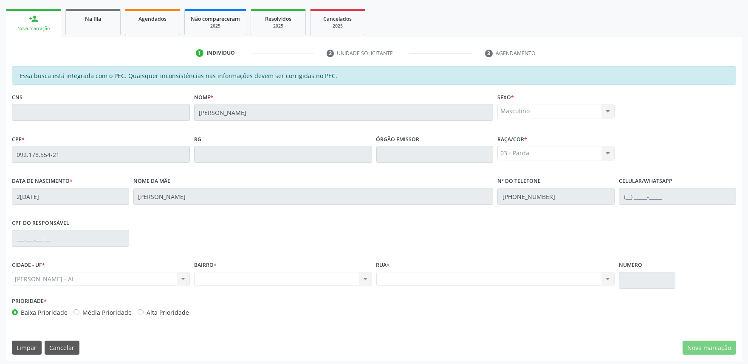
scroll to position [132, 0]
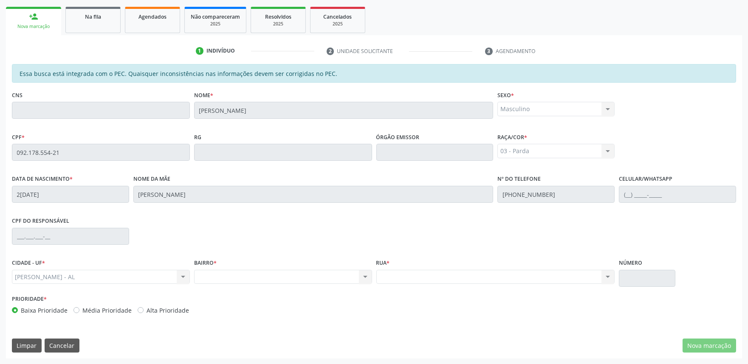
click at [458, 260] on div "Rua * Nenhum resultado encontrado para: " " Não há nenhuma opção para ser exibi…" at bounding box center [495, 270] width 239 height 27
drag, startPoint x: 458, startPoint y: 260, endPoint x: 260, endPoint y: 19, distance: 312.0
click at [260, 19] on div "Resolvidos" at bounding box center [278, 16] width 42 height 9
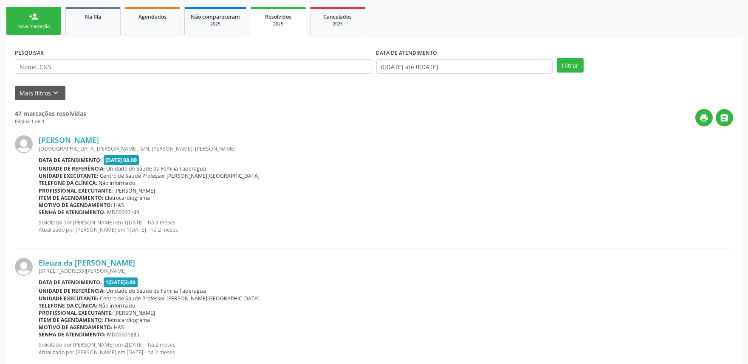
scroll to position [0, 0]
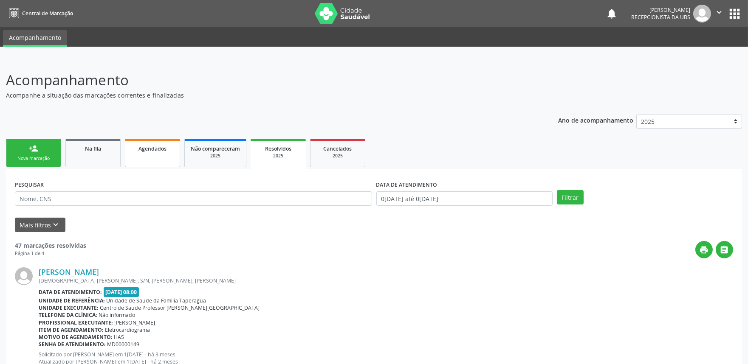
click at [145, 153] on link "Agendados" at bounding box center [152, 153] width 55 height 28
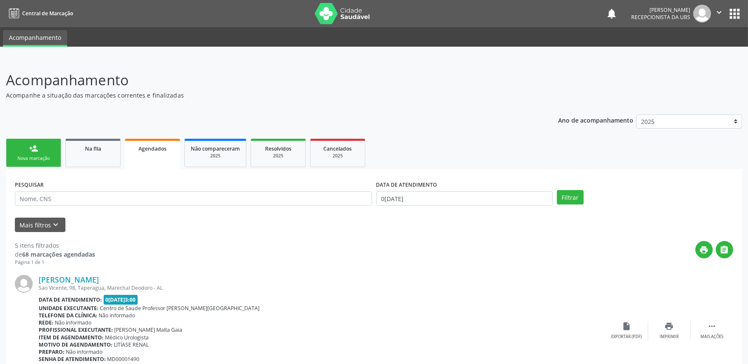
click at [37, 139] on link "person_add Nova marcação" at bounding box center [33, 153] width 55 height 28
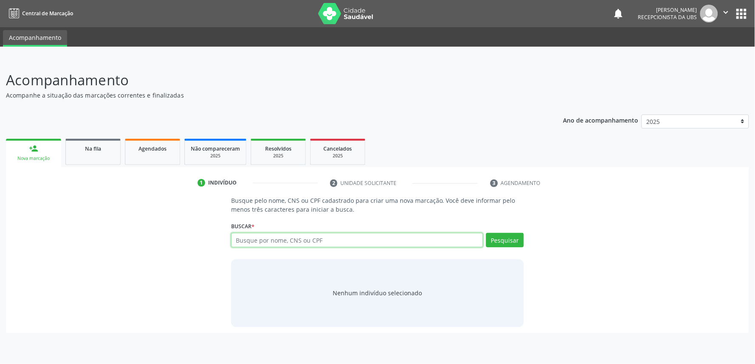
click at [285, 240] on input "text" at bounding box center [357, 240] width 252 height 14
paste input "092.178.554-21"
type input "092.178.554-21"
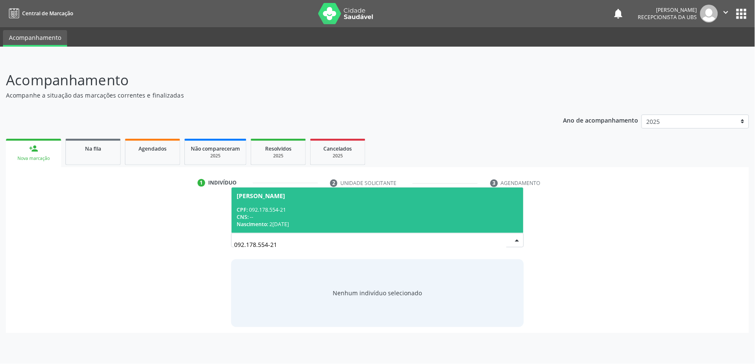
click at [331, 195] on div "[PERSON_NAME]" at bounding box center [378, 196] width 282 height 7
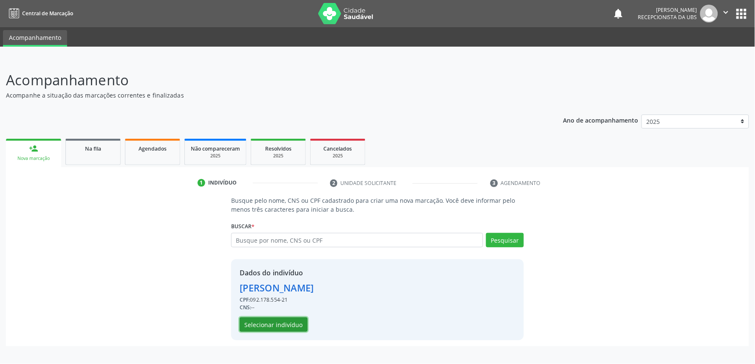
click at [290, 320] on button "Selecionar indivíduo" at bounding box center [274, 325] width 68 height 14
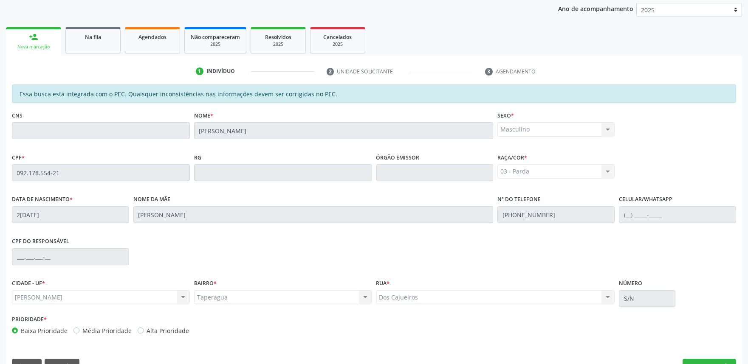
scroll to position [132, 0]
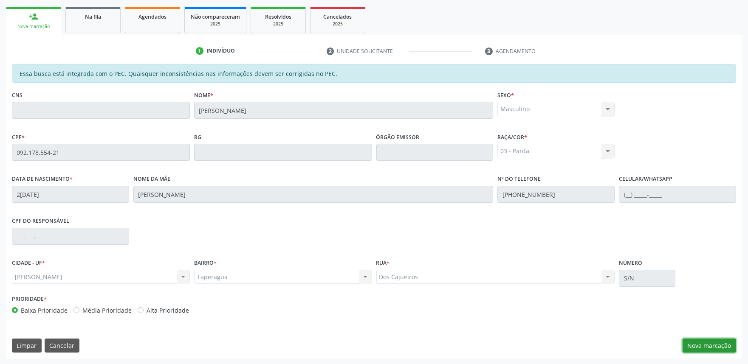
click at [711, 342] on button "Nova marcação" at bounding box center [710, 346] width 54 height 14
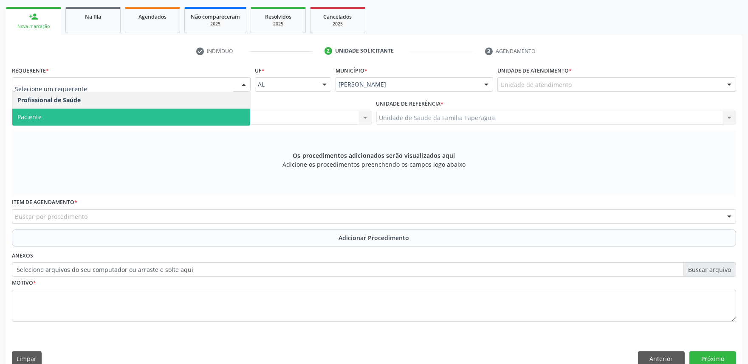
click at [141, 121] on span "Paciente" at bounding box center [131, 117] width 238 height 17
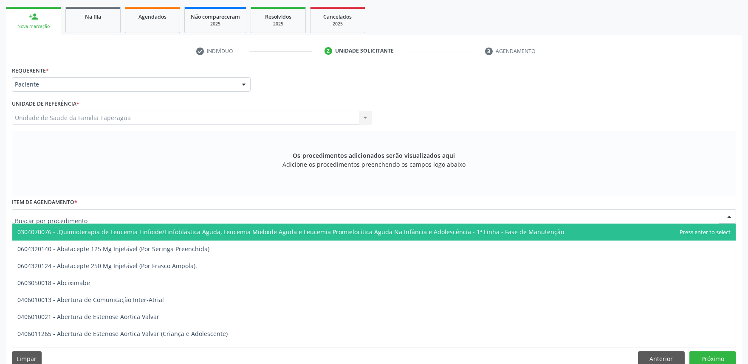
click at [186, 220] on div at bounding box center [374, 216] width 724 height 14
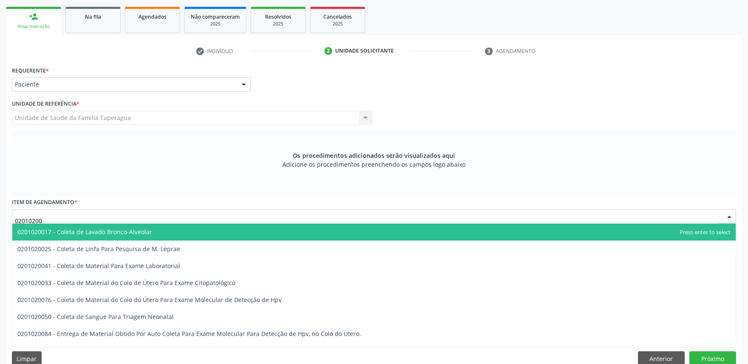
type input "020102004"
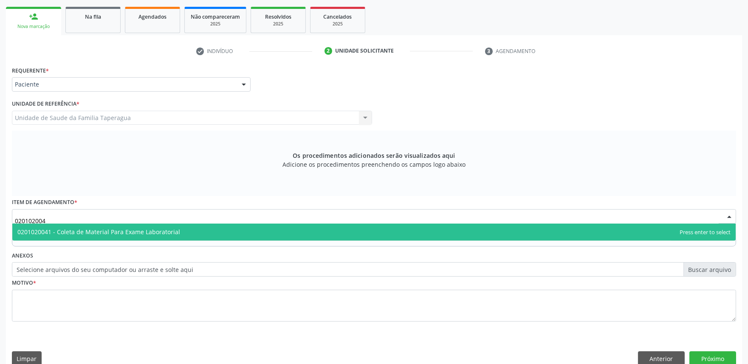
click at [185, 231] on span "0201020041 - Coleta de Material Para Exame Laboratorial" at bounding box center [373, 232] width 723 height 17
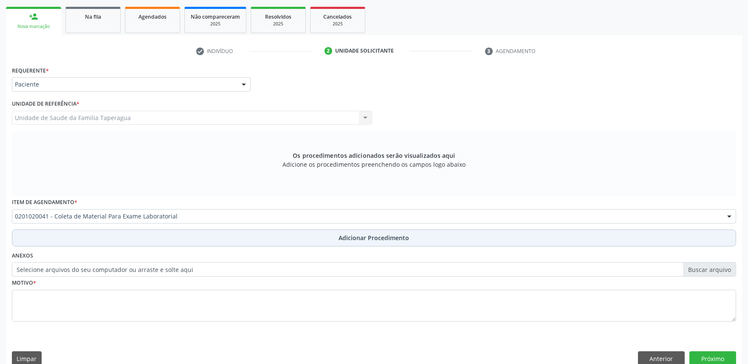
click at [185, 236] on button "Adicionar Procedimento" at bounding box center [374, 238] width 724 height 17
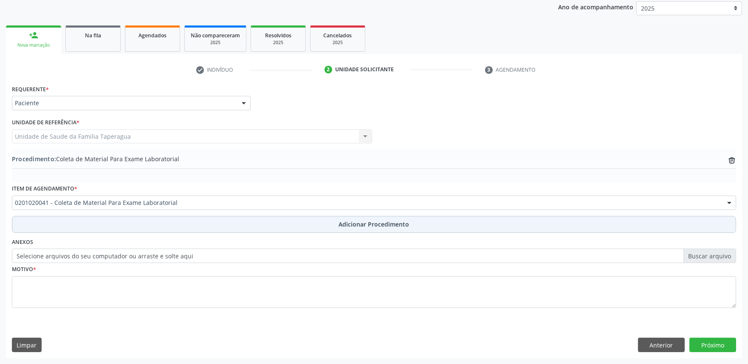
scroll to position [113, 0]
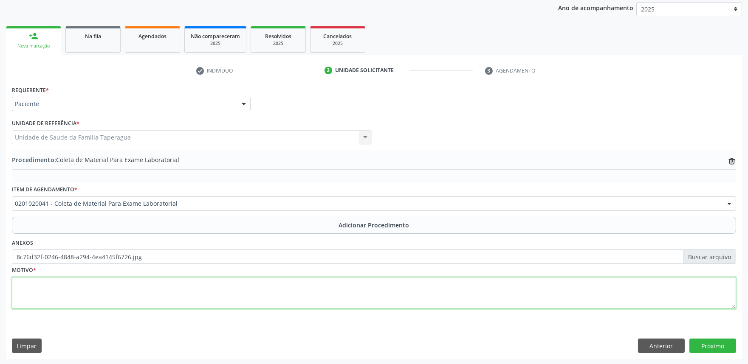
click at [181, 286] on textarea at bounding box center [374, 293] width 724 height 32
type textarea "AVALIAÇÃO"
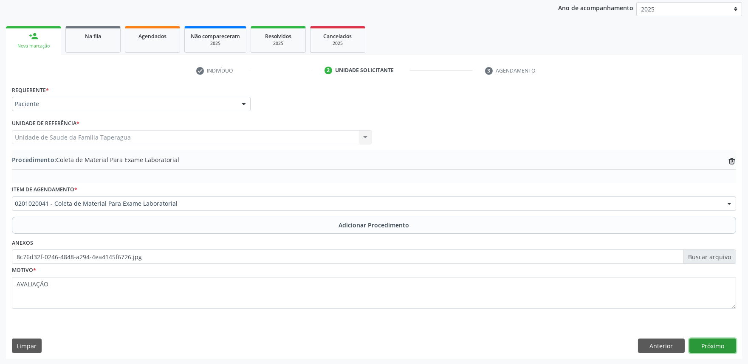
click at [710, 347] on button "Próximo" at bounding box center [712, 346] width 47 height 14
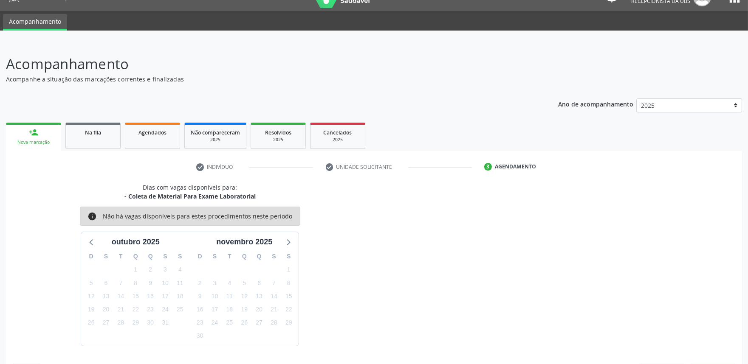
scroll to position [41, 0]
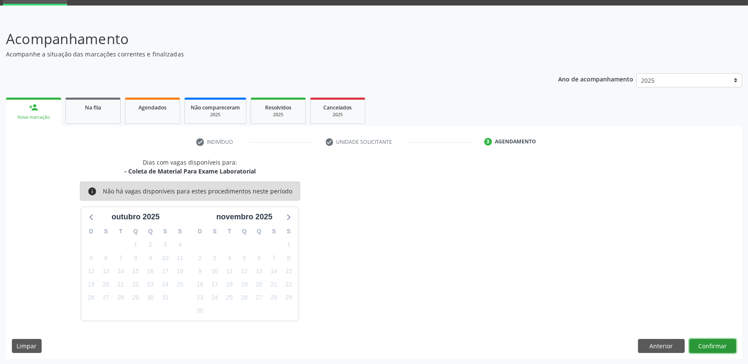
click at [723, 344] on button "Confirmar" at bounding box center [712, 346] width 47 height 14
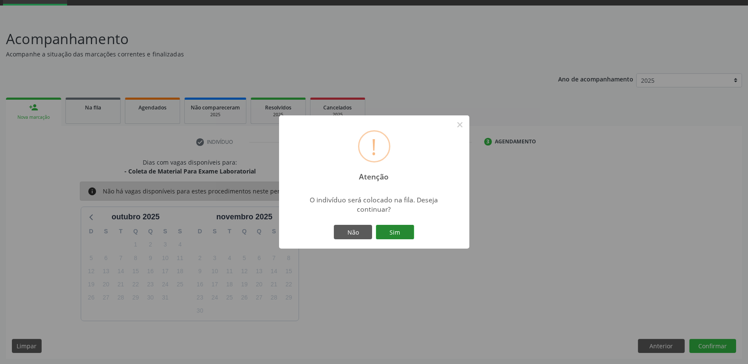
click at [408, 228] on button "Sim" at bounding box center [395, 232] width 38 height 14
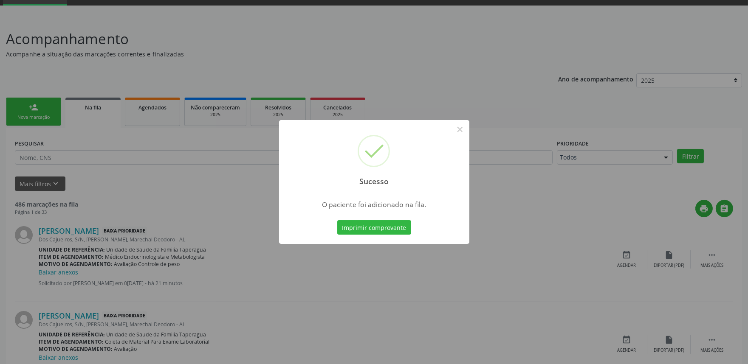
scroll to position [0, 0]
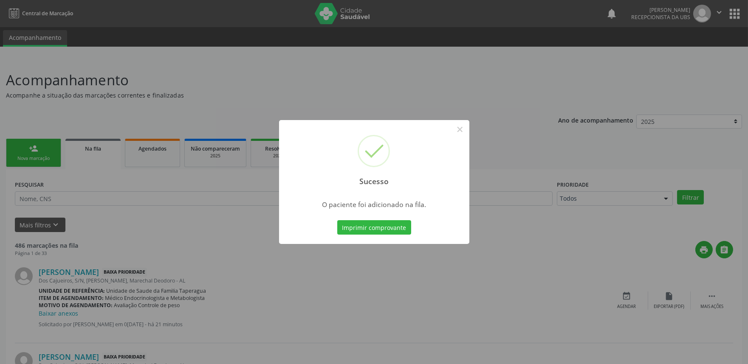
click at [97, 159] on div "Sucesso × O paciente foi adicionado na fila. Imprimir comprovante Cancel" at bounding box center [374, 182] width 748 height 364
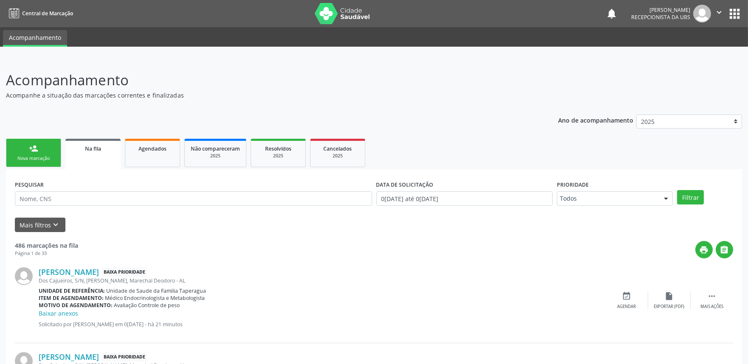
click at [49, 146] on link "person_add Nova marcação" at bounding box center [33, 153] width 55 height 28
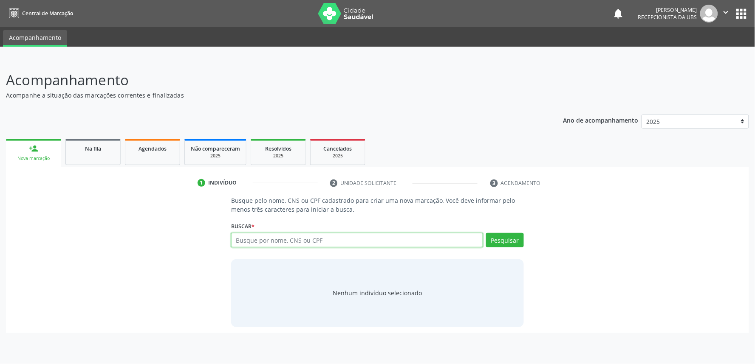
click at [325, 240] on input "text" at bounding box center [357, 240] width 252 height 14
paste input "701808274714070"
type input "701808274714070"
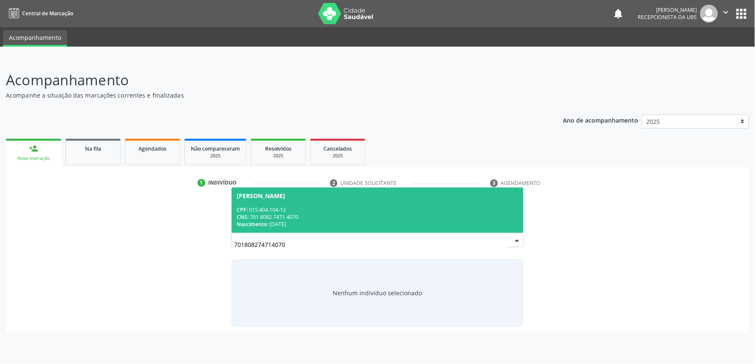
click at [285, 196] on div "[PERSON_NAME]" at bounding box center [261, 196] width 48 height 7
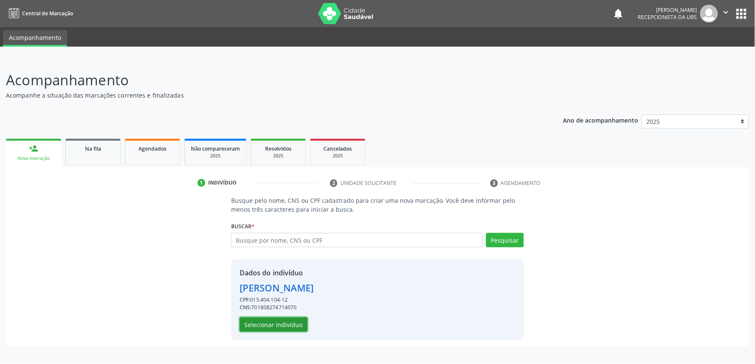
click at [281, 323] on button "Selecionar indivíduo" at bounding box center [274, 325] width 68 height 14
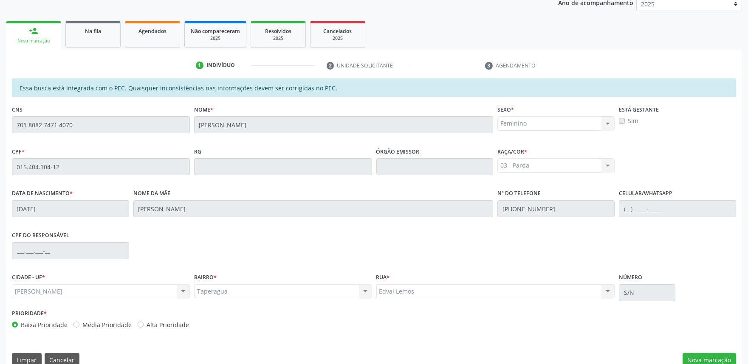
scroll to position [132, 0]
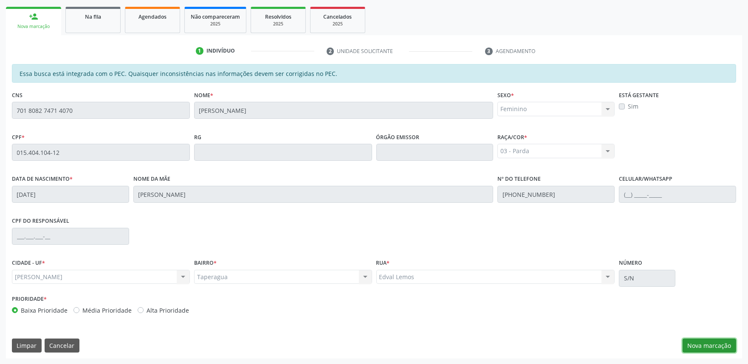
click at [719, 344] on button "Nova marcação" at bounding box center [710, 346] width 54 height 14
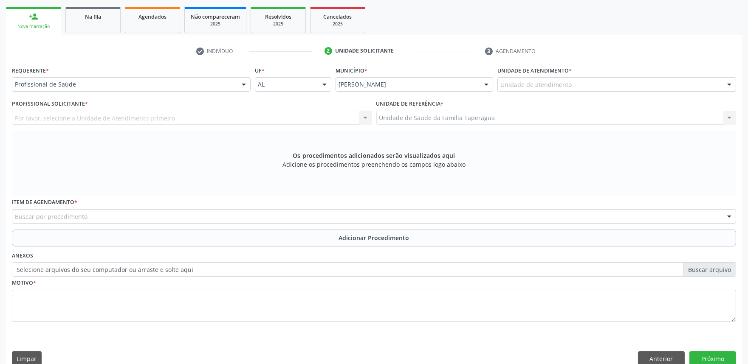
click at [636, 91] on div "Unidade de atendimento * Unidade de atendimento Aeronave Baron 58 Aeronave Cess…" at bounding box center [616, 80] width 243 height 33
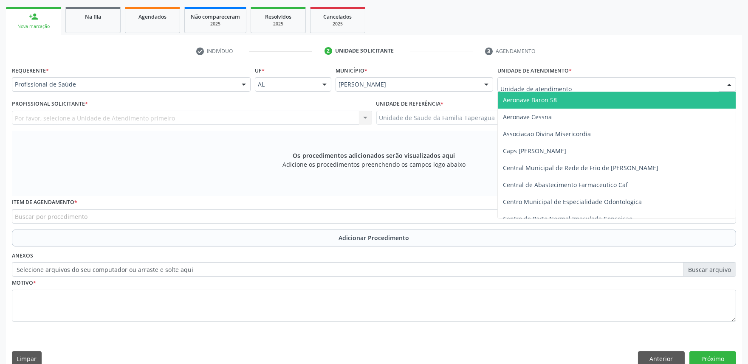
click at [632, 85] on div at bounding box center [616, 84] width 239 height 14
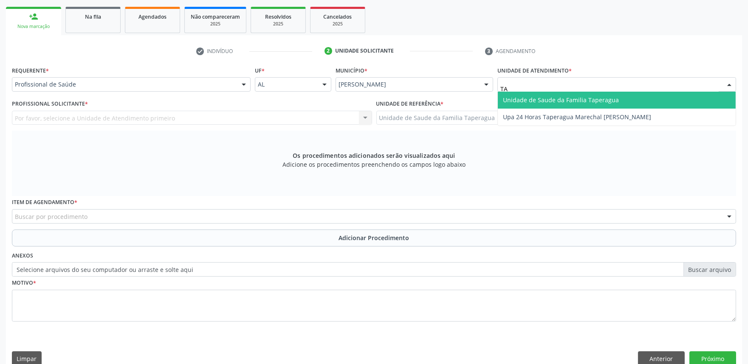
type input "T"
type input "ESTAC"
click at [628, 98] on span "Centro de Saude Professor [PERSON_NAME][GEOGRAPHIC_DATA]" at bounding box center [617, 100] width 238 height 17
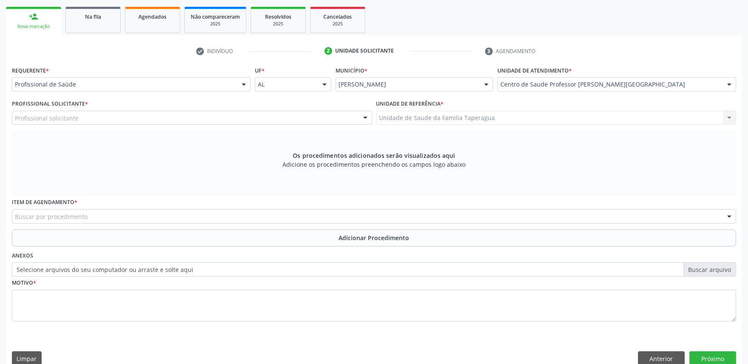
click at [212, 121] on div "Profissional solicitante" at bounding box center [192, 118] width 360 height 14
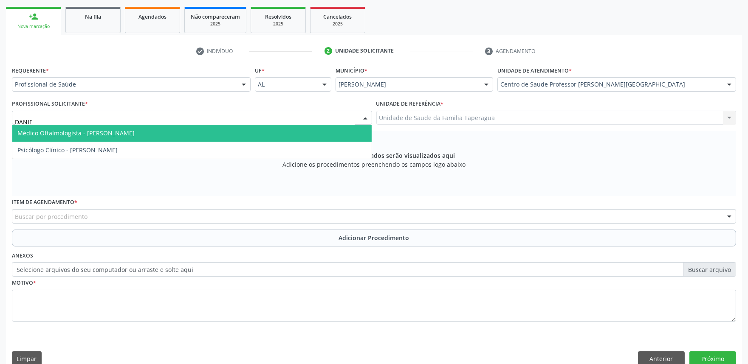
type input "[PERSON_NAME]"
click at [184, 127] on span "Médico Oftalmologista - [PERSON_NAME]" at bounding box center [191, 133] width 359 height 17
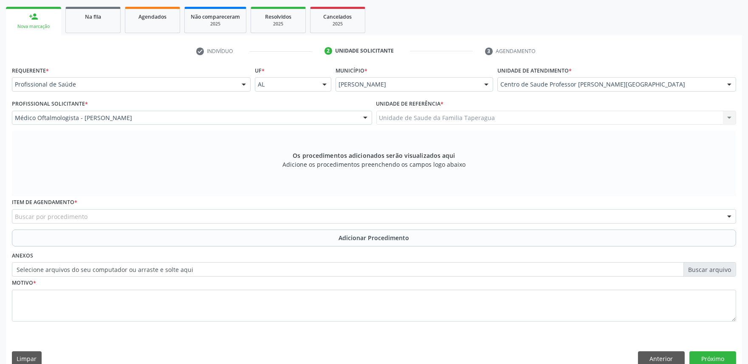
click at [168, 214] on div "Buscar por procedimento" at bounding box center [374, 216] width 724 height 14
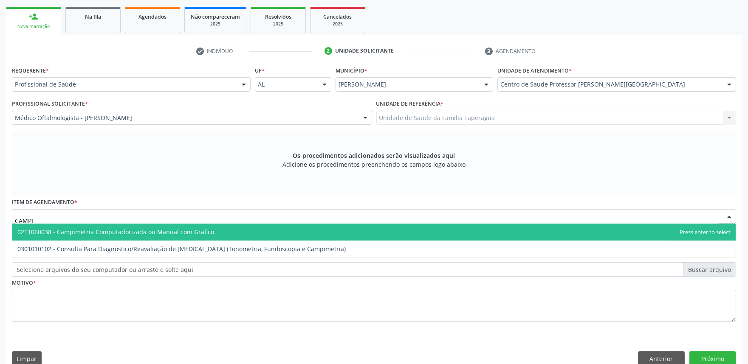
click at [165, 228] on span "0211060038 - Campimetria Computadorizada ou Manual com Gráfico" at bounding box center [115, 232] width 197 height 8
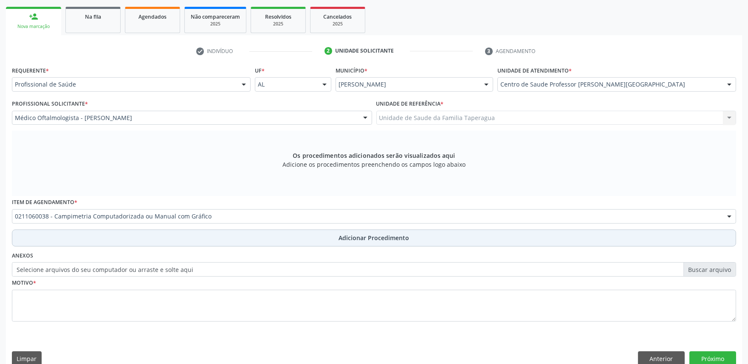
click at [164, 240] on button "Adicionar Procedimento" at bounding box center [374, 238] width 724 height 17
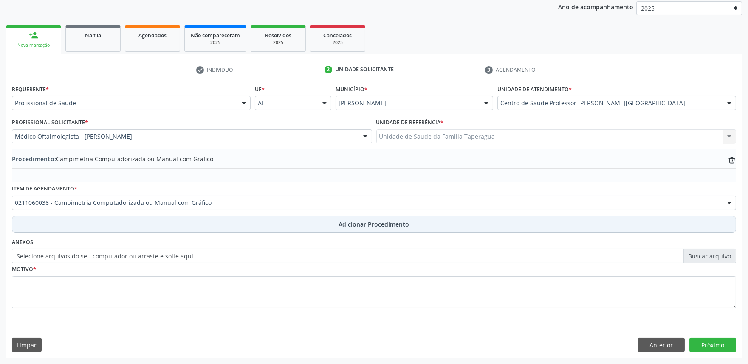
scroll to position [113, 0]
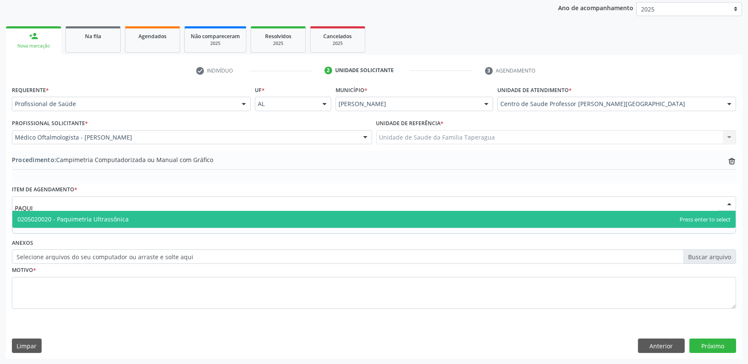
click at [152, 215] on span "0205020020 - Paquimetria Ultrassônica" at bounding box center [373, 219] width 723 height 17
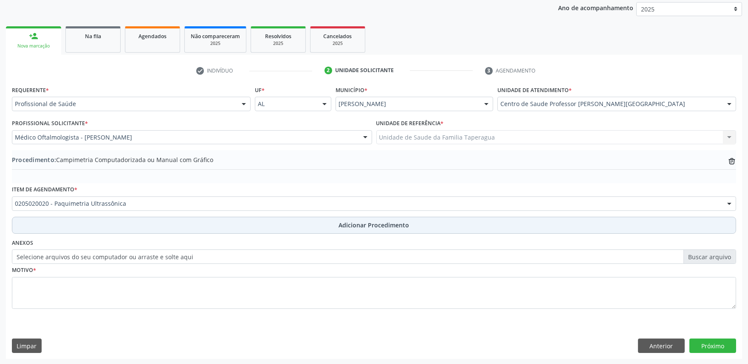
click at [151, 221] on button "Adicionar Procedimento" at bounding box center [374, 225] width 724 height 17
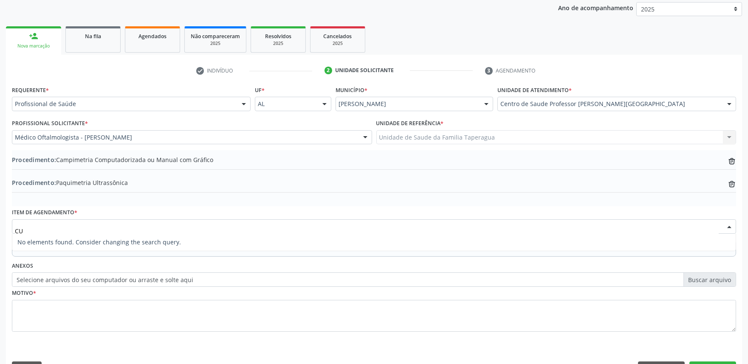
type input "C"
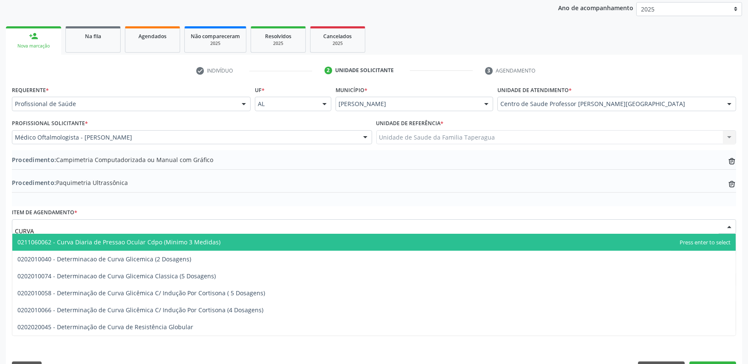
scroll to position [136, 0]
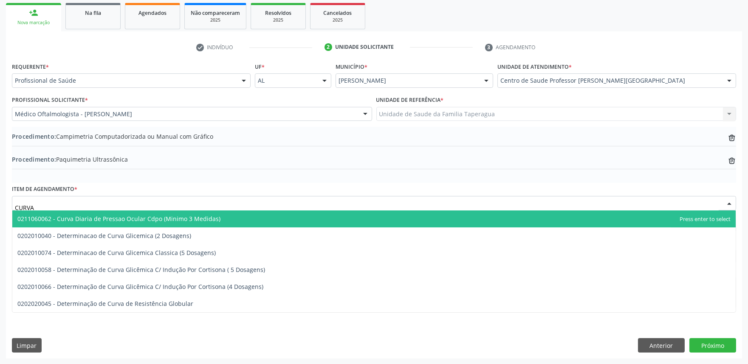
click at [522, 203] on input "CURVA" at bounding box center [367, 207] width 704 height 17
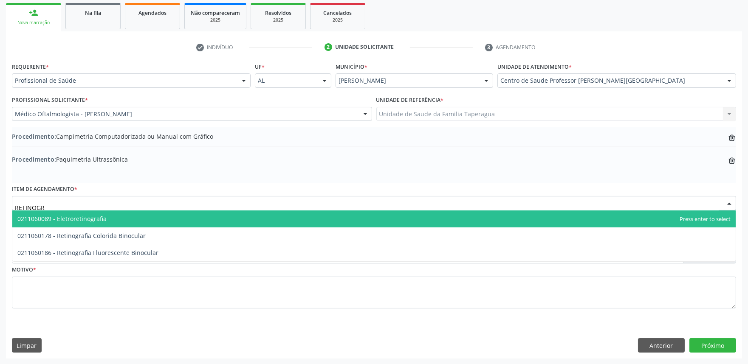
type input "RETINOGRA"
